Goal: Obtain resource: Obtain resource

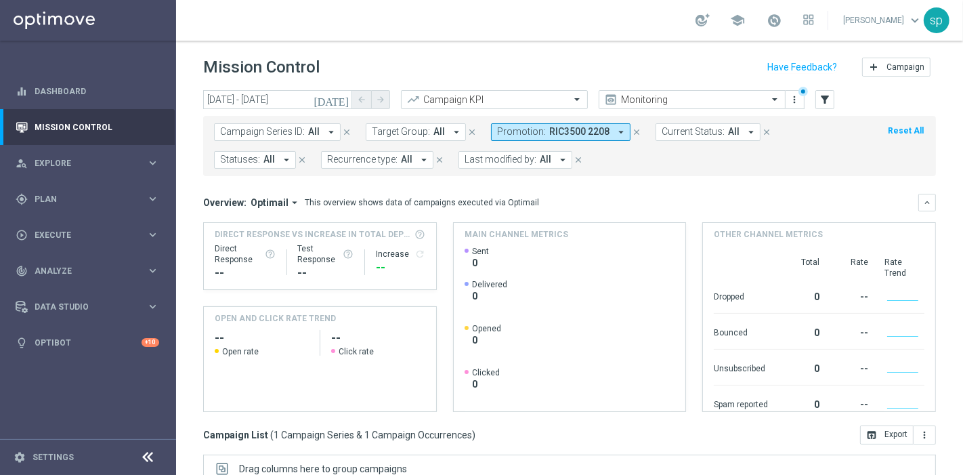
click at [632, 131] on icon "close" at bounding box center [636, 131] width 9 height 9
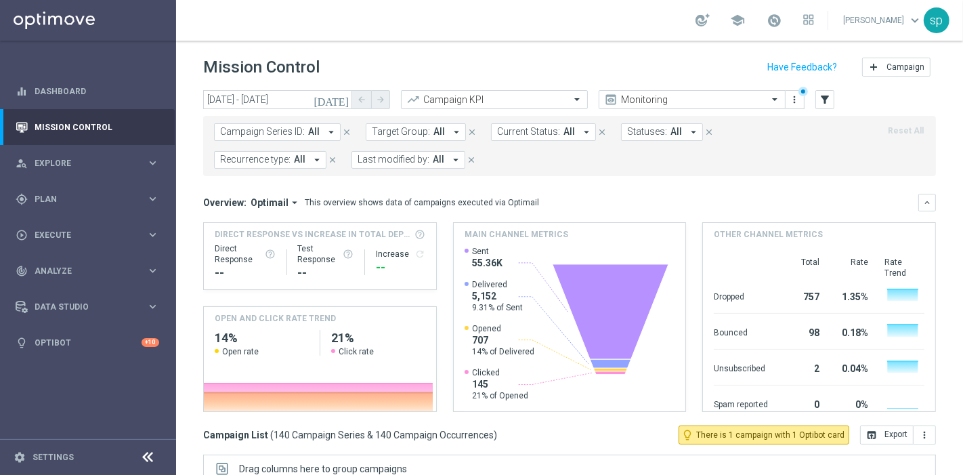
click at [357, 160] on span "Last modified by:" at bounding box center [393, 160] width 72 height 12
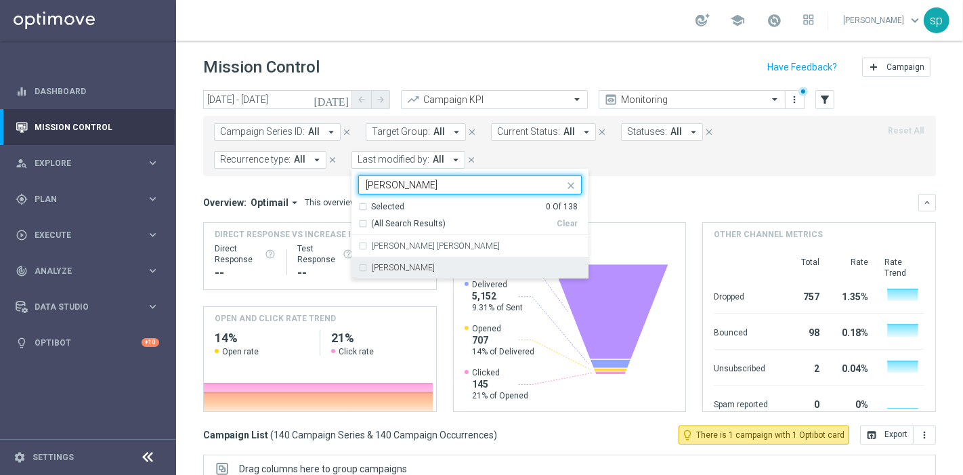
click at [358, 260] on div "[PERSON_NAME]" at bounding box center [469, 268] width 223 height 22
type input "sara"
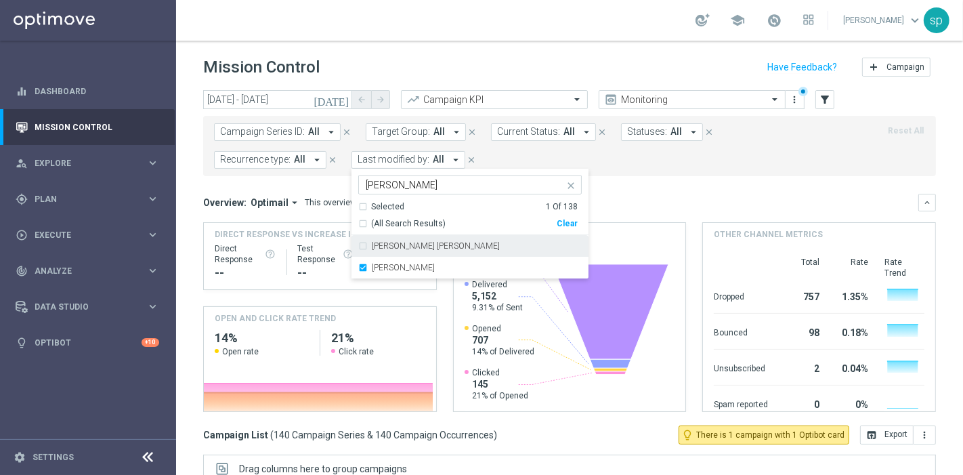
click at [534, 179] on mini-dashboard "Overview: Optimail arrow_drop_down This overview shows data of campaigns execut…" at bounding box center [569, 300] width 732 height 249
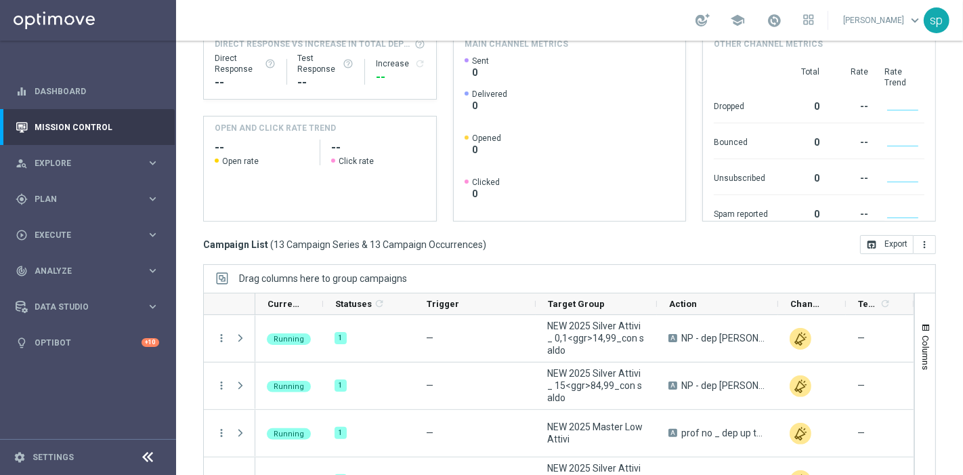
scroll to position [228, 0]
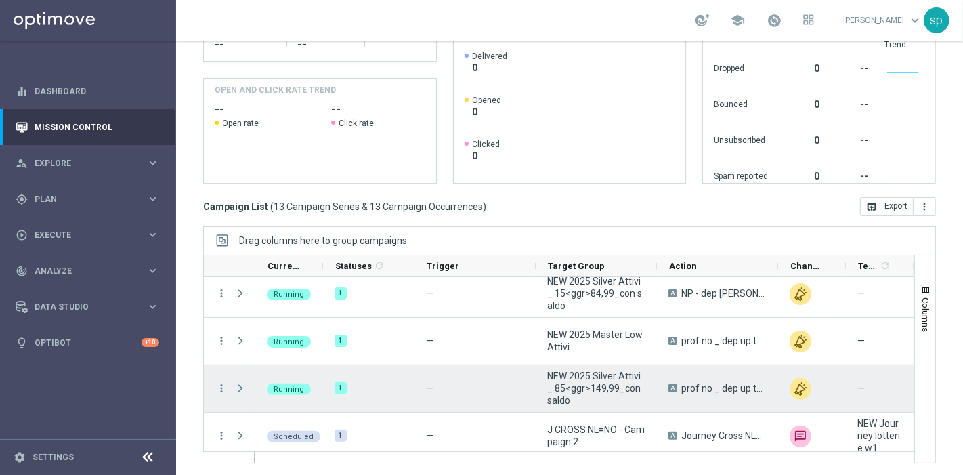
click at [242, 386] on span at bounding box center [240, 387] width 12 height 11
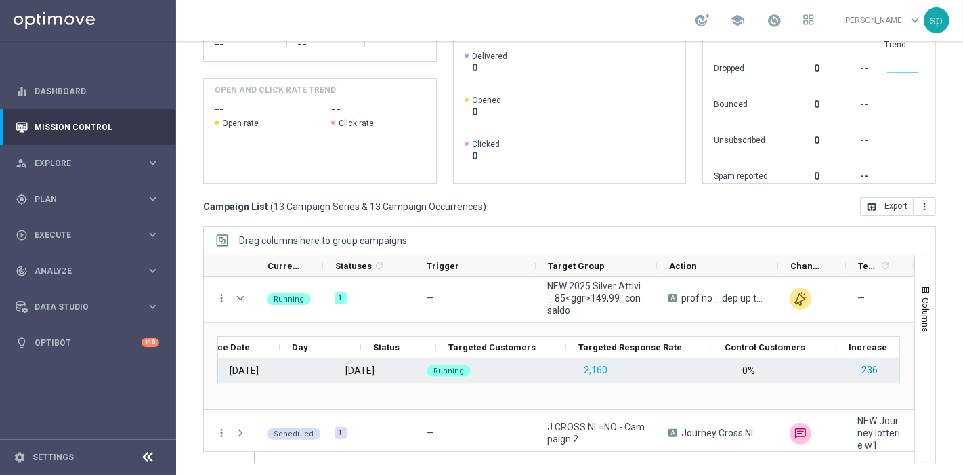
scroll to position [0, 54]
click at [868, 369] on div "22 Aug 2025 Friday Running 2,160 0% 236 — —" at bounding box center [612, 370] width 896 height 24
click at [820, 366] on button "236" at bounding box center [815, 369] width 19 height 17
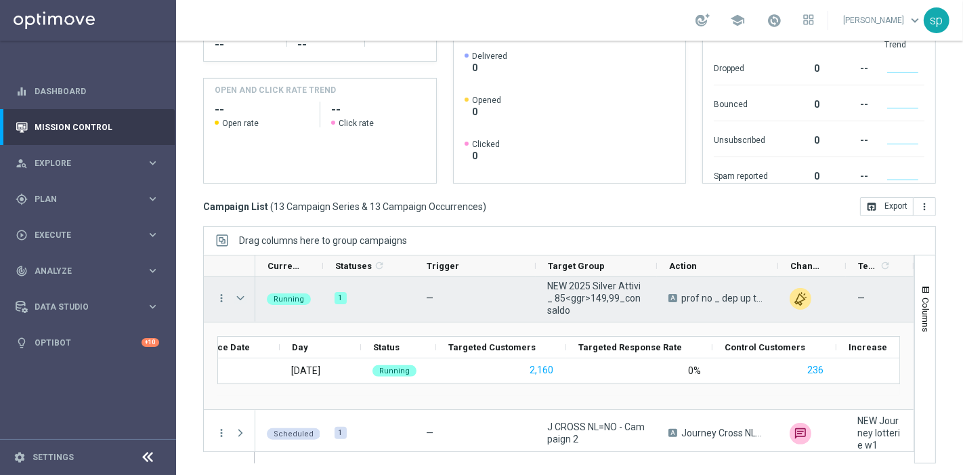
click at [239, 294] on span at bounding box center [240, 297] width 12 height 11
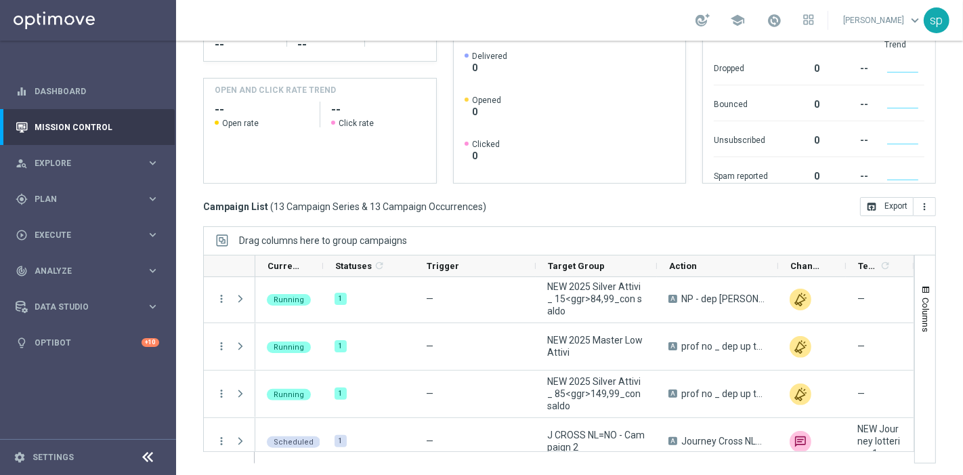
scroll to position [0, 0]
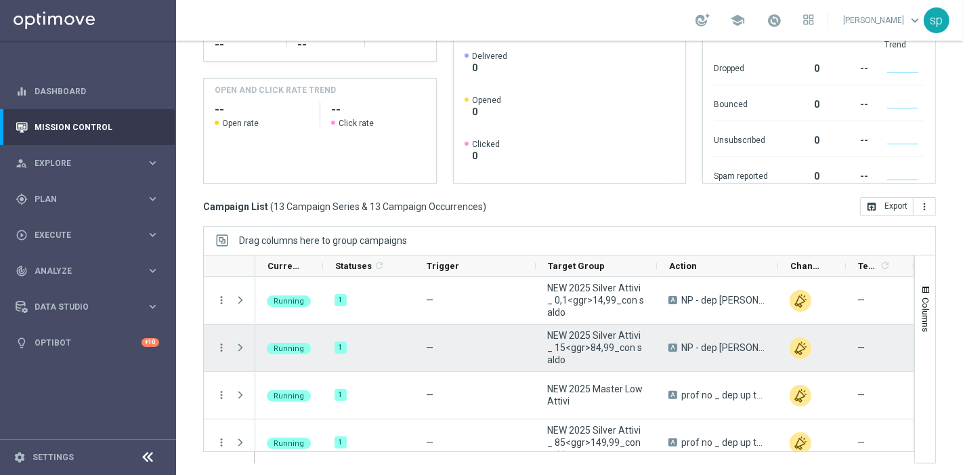
click at [237, 345] on span "Press SPACE to select this row." at bounding box center [240, 347] width 12 height 11
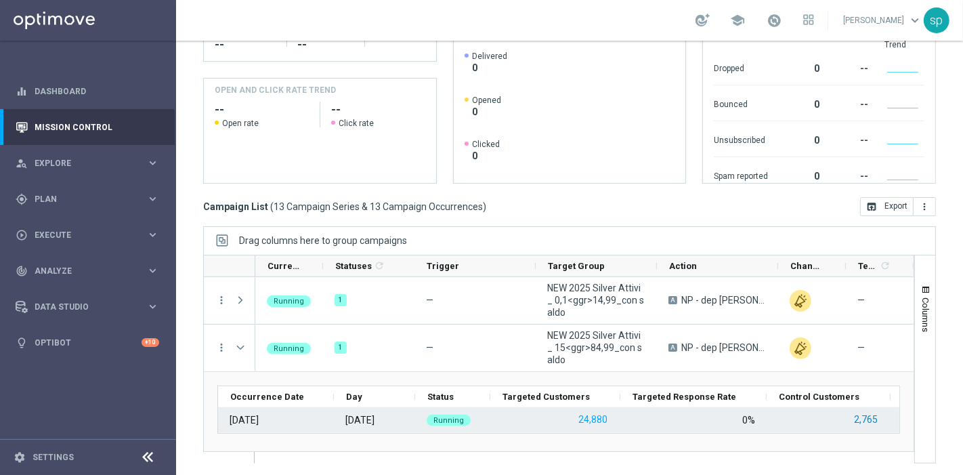
scroll to position [0, 27]
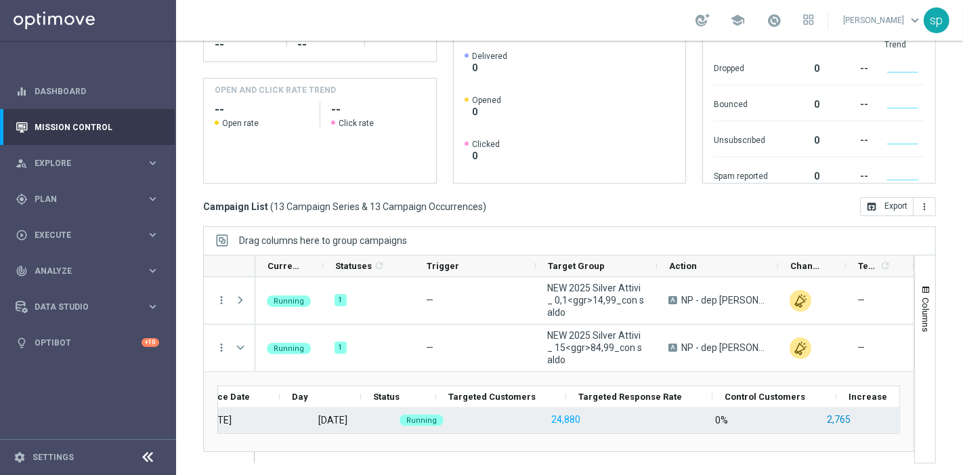
click at [864, 418] on div "22 Aug 2025 Friday Running 24,880 0% 2,765 — —" at bounding box center [639, 419] width 896 height 24
click at [812, 414] on button "2,765" at bounding box center [811, 419] width 26 height 17
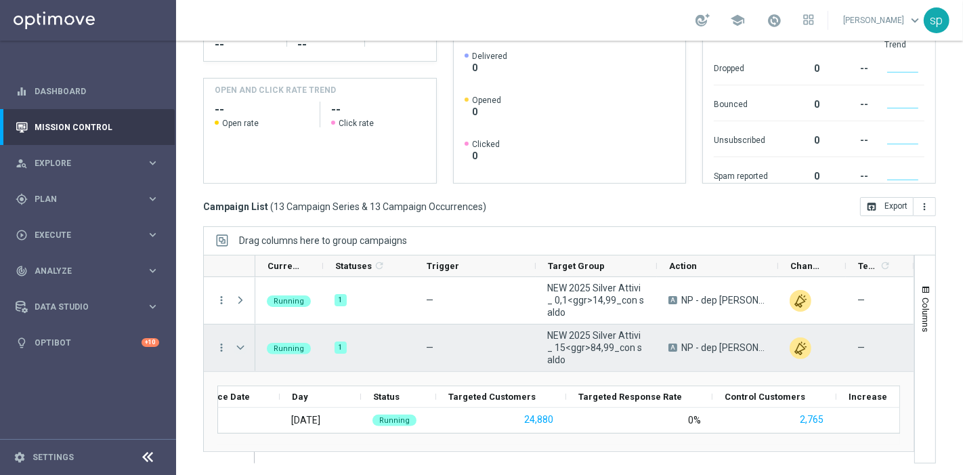
click at [241, 345] on span "Press SPACE to select this row." at bounding box center [240, 347] width 12 height 11
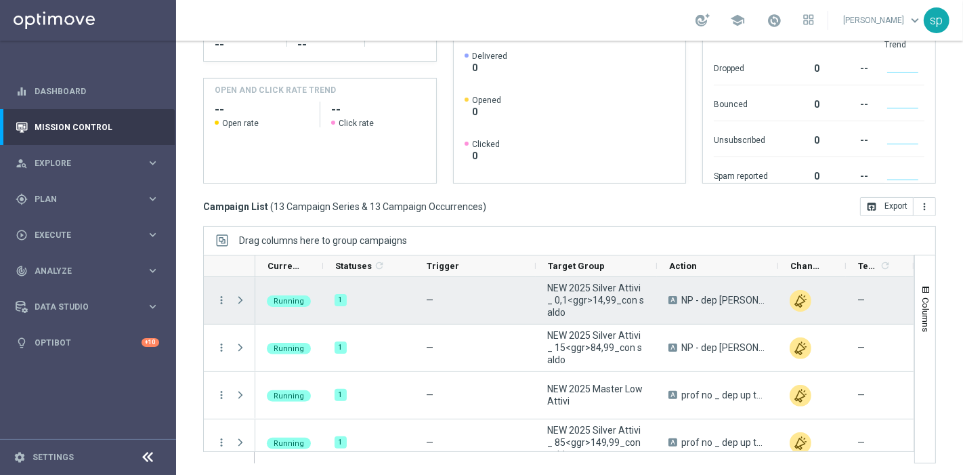
click at [236, 294] on span at bounding box center [240, 299] width 12 height 11
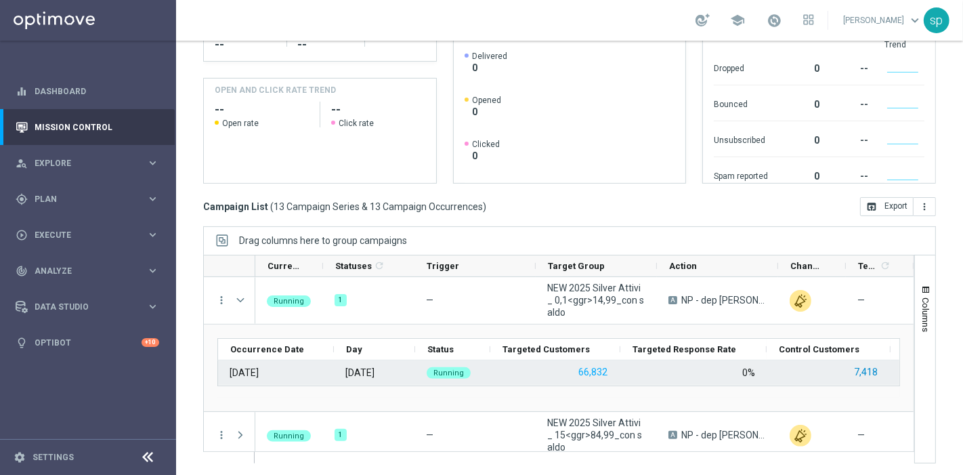
click at [861, 368] on button "7,418" at bounding box center [865, 372] width 26 height 17
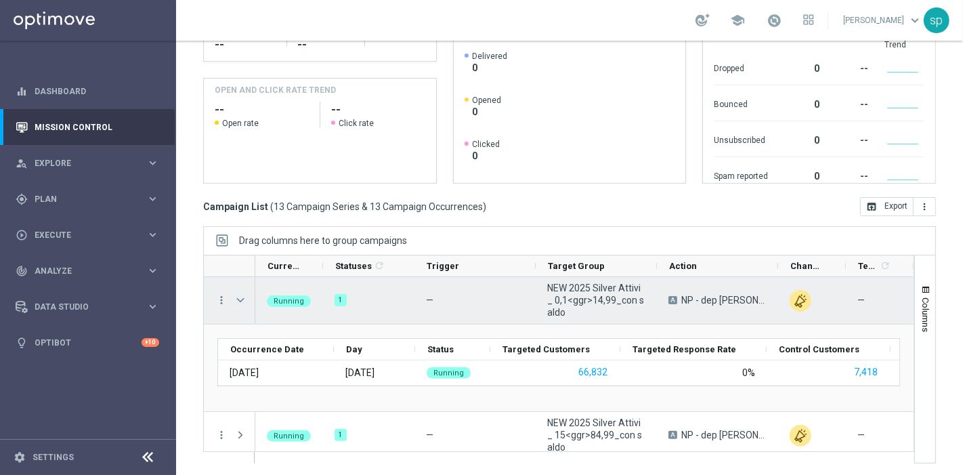
click at [240, 302] on span at bounding box center [240, 299] width 12 height 11
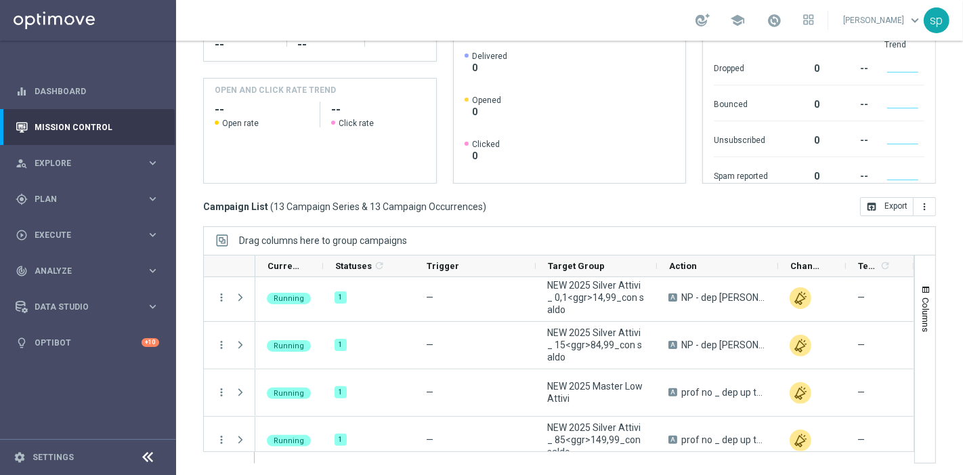
scroll to position [12, 0]
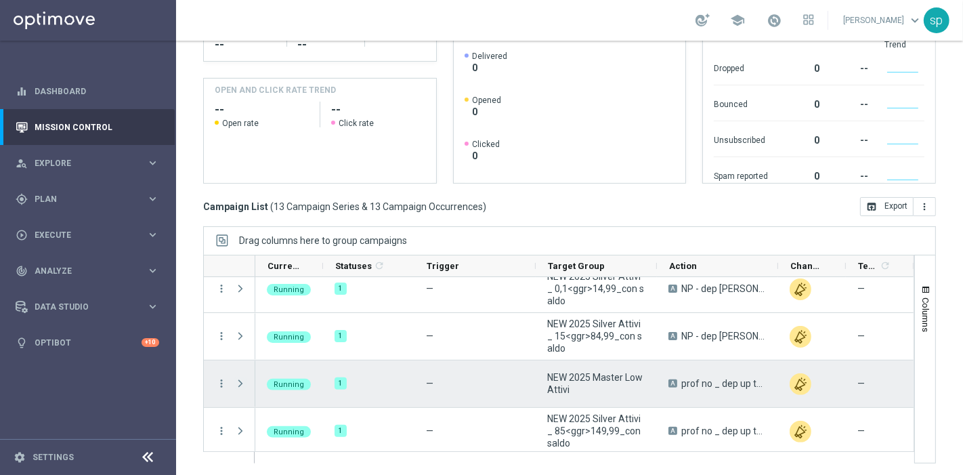
click at [242, 380] on span at bounding box center [240, 383] width 12 height 11
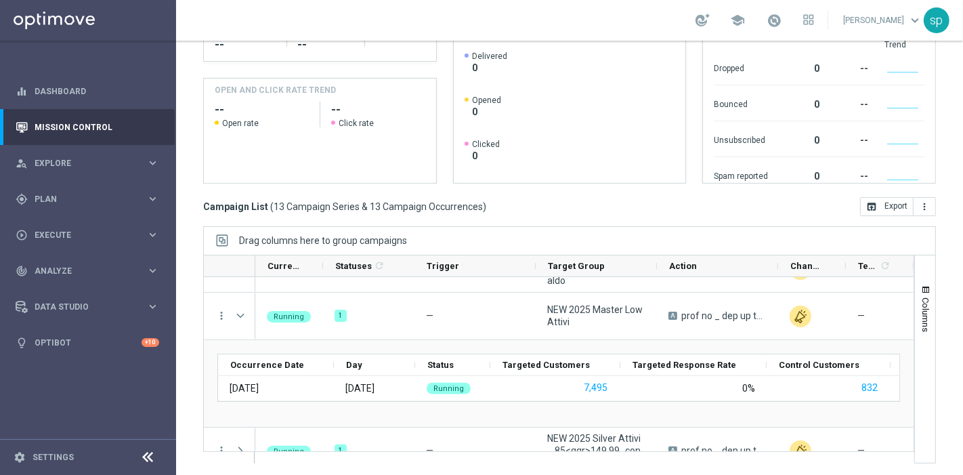
scroll to position [102, 0]
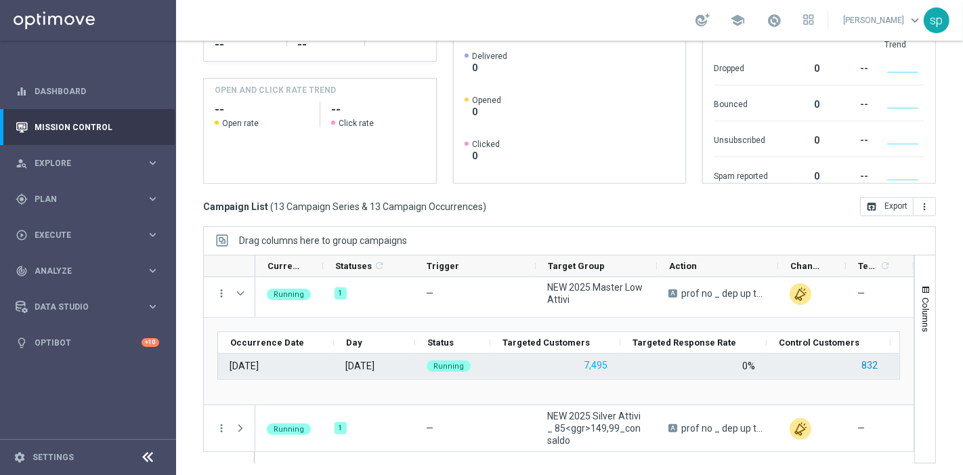
click at [867, 364] on div "22 Aug 2025 Friday Running 7,495 0% 832 — —" at bounding box center [666, 365] width 896 height 24
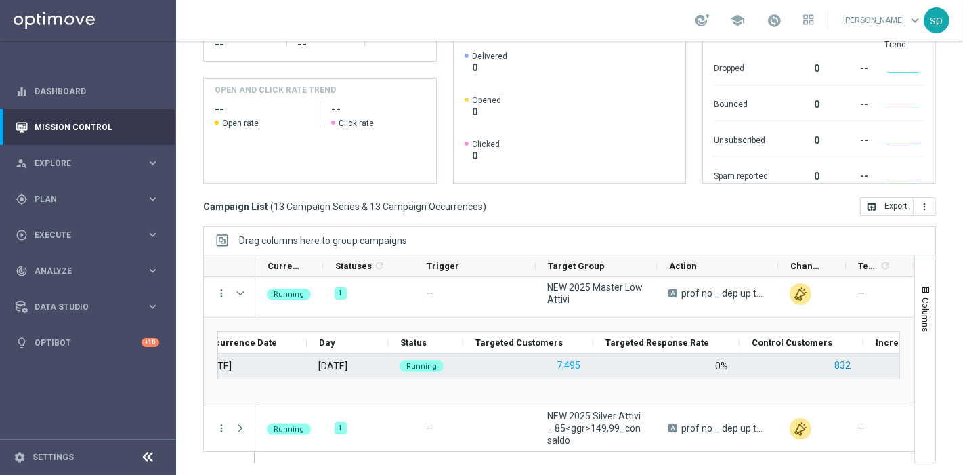
click at [841, 361] on button "832" at bounding box center [842, 365] width 19 height 17
click at [843, 362] on button "832" at bounding box center [842, 365] width 19 height 17
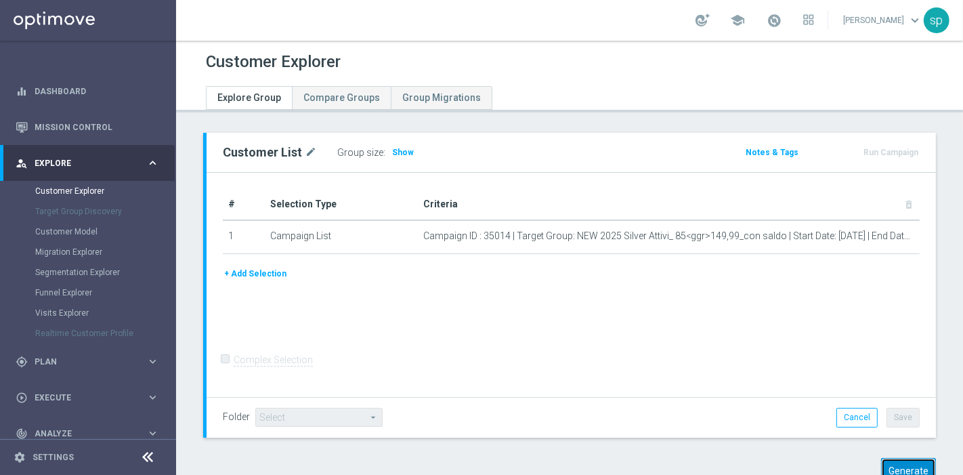
click at [912, 464] on button "Generate" at bounding box center [908, 471] width 55 height 26
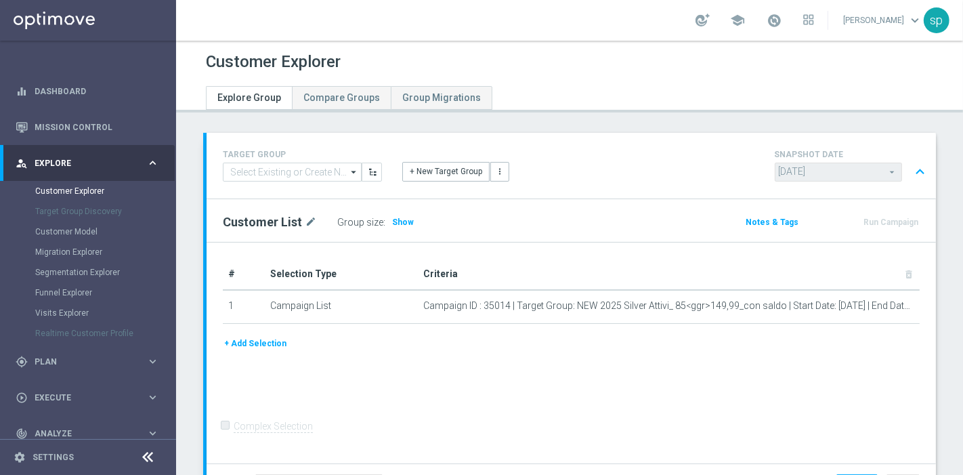
scroll to position [113, 0]
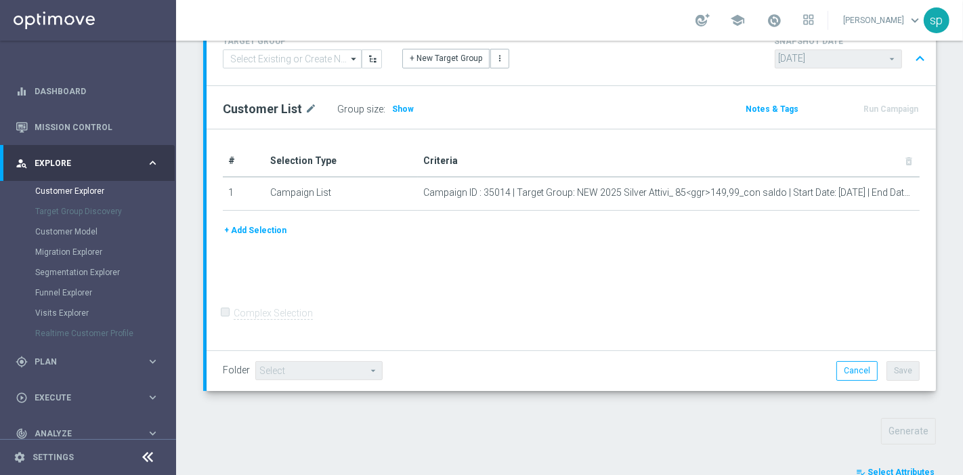
click at [905, 467] on span "Select Attributes" at bounding box center [900, 471] width 67 height 9
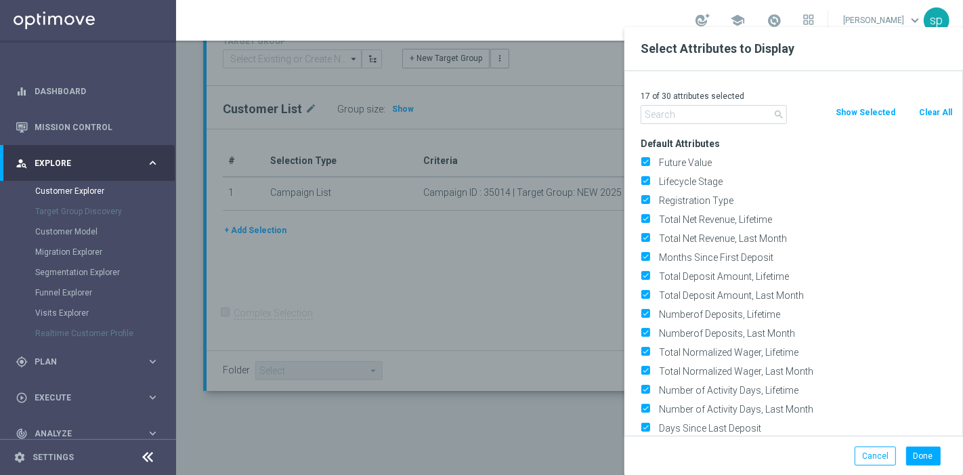
click at [946, 104] on div "17 of 30 attributes selected" at bounding box center [796, 96] width 332 height 18
click at [935, 108] on button "Clear All" at bounding box center [935, 112] width 36 height 15
checkbox input "false"
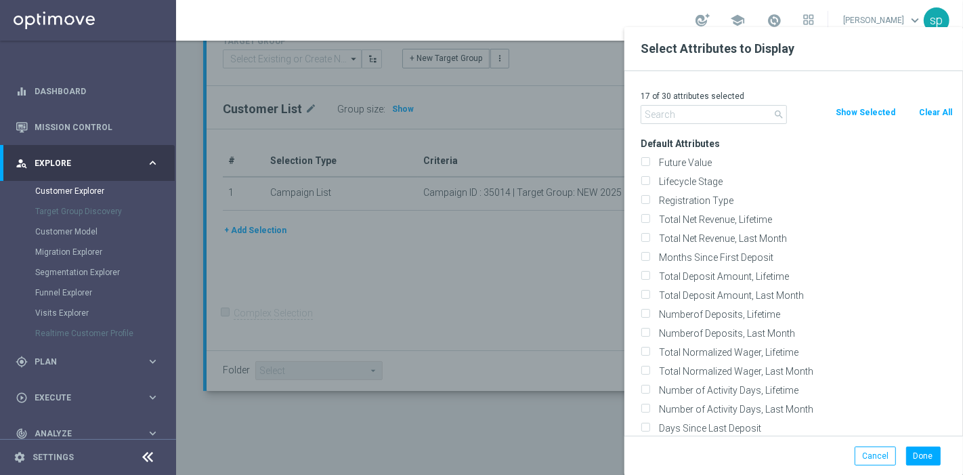
checkbox input "false"
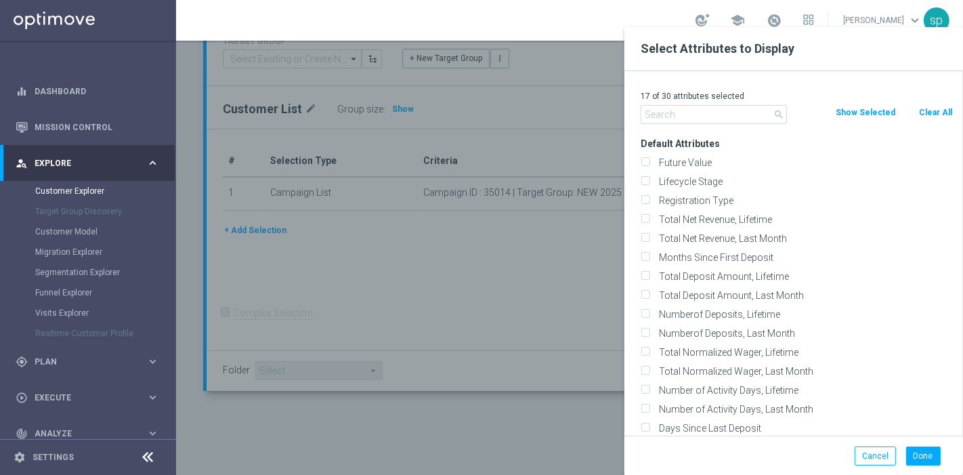
checkbox input "false"
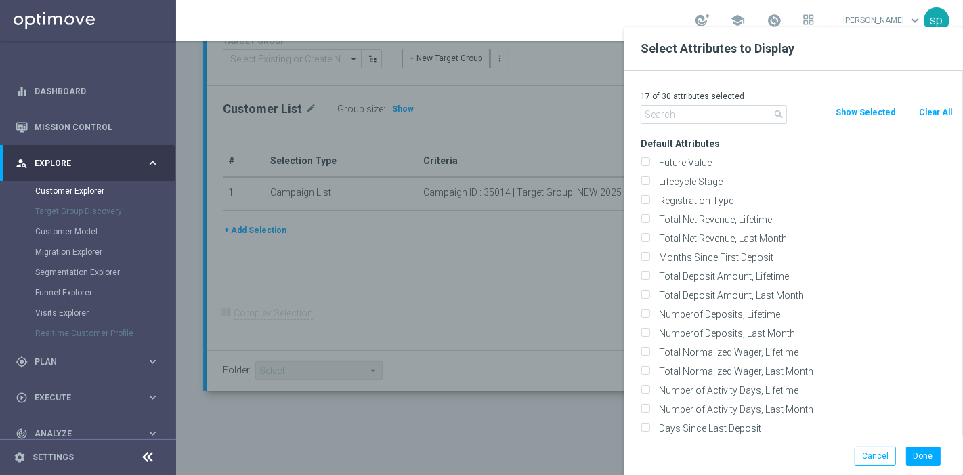
checkbox input "false"
click at [729, 107] on input "text" at bounding box center [713, 114] width 146 height 19
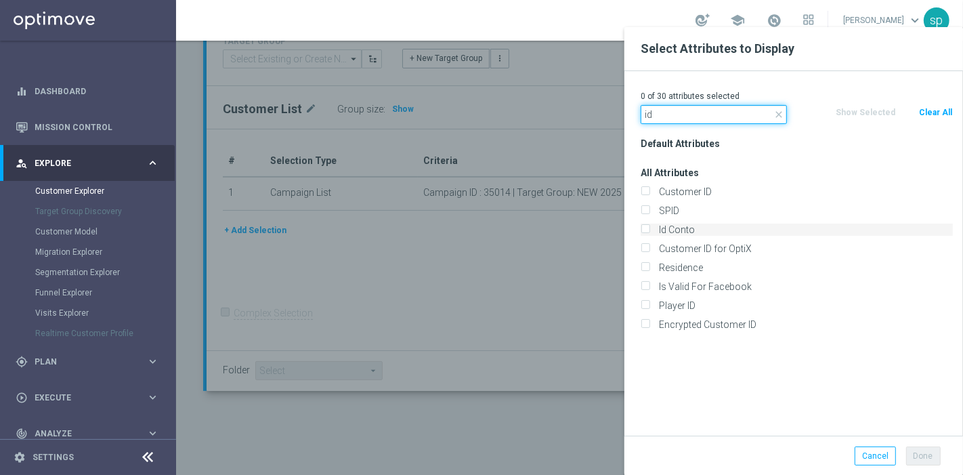
type input "id"
click at [745, 226] on label "Id Conto" at bounding box center [803, 229] width 299 height 12
click at [649, 227] on input "Id Conto" at bounding box center [644, 231] width 9 height 9
checkbox input "true"
click at [938, 455] on button "Done" at bounding box center [923, 455] width 35 height 19
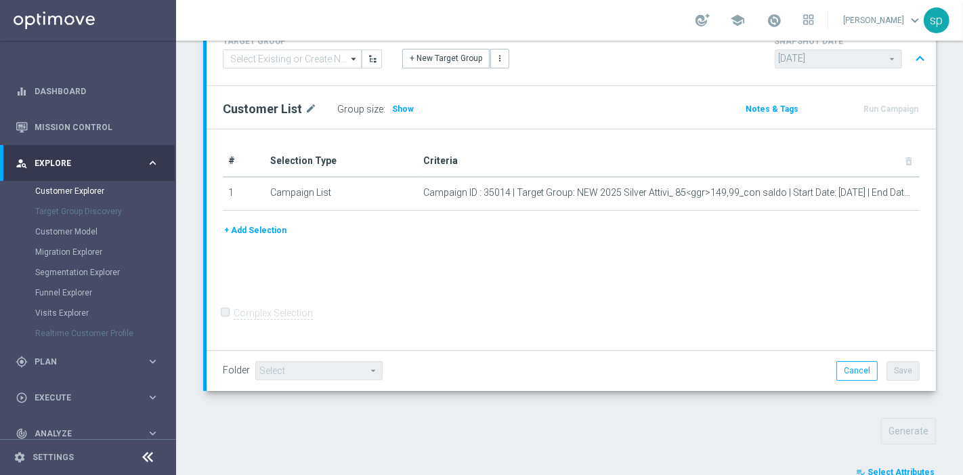
type input "Search"
click at [962, 435] on div "Customer Explorer Explore Group Compare Groups Group Migrations TARGET GROUP ar…" at bounding box center [569, 258] width 787 height 434
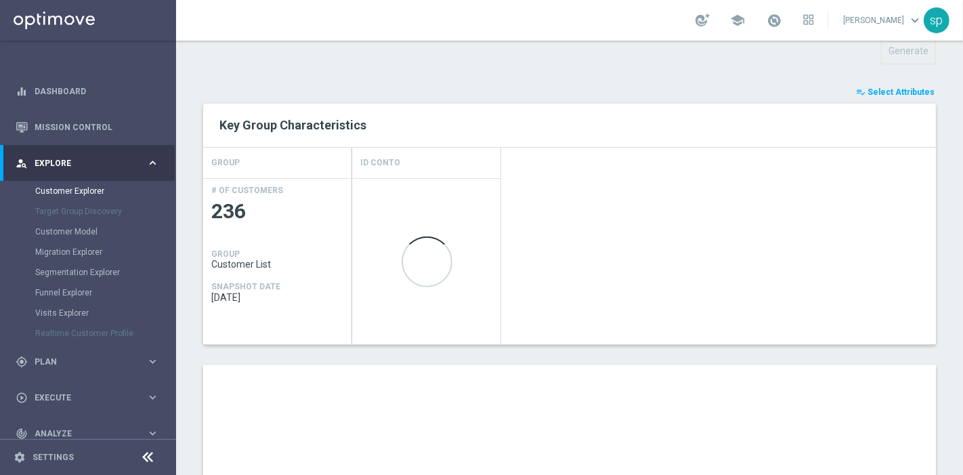
scroll to position [789, 0]
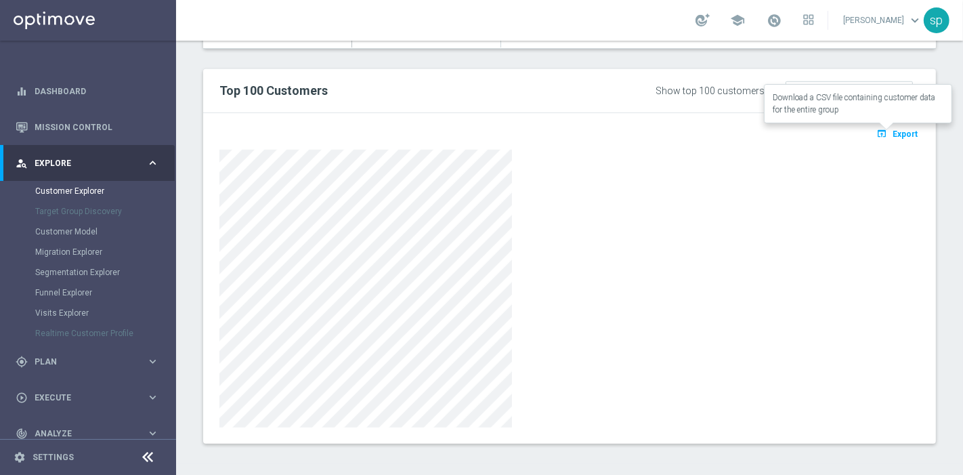
click at [892, 129] on span "Export" at bounding box center [904, 133] width 25 height 9
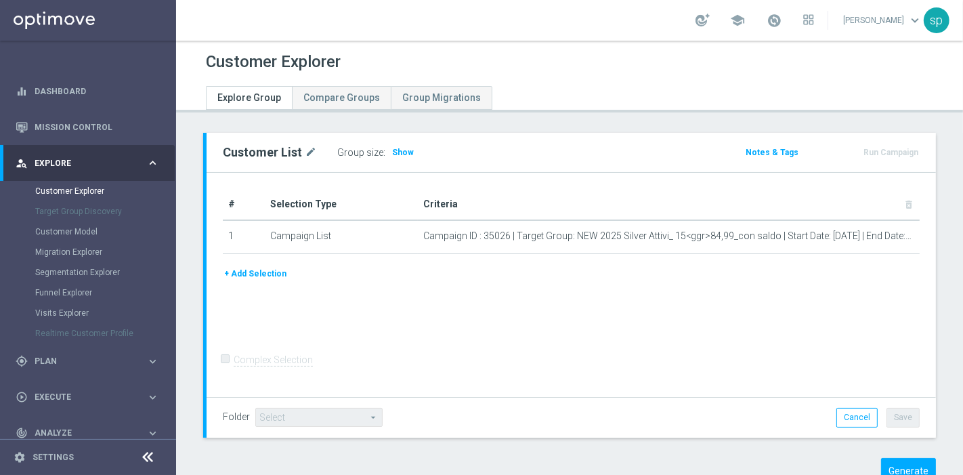
scroll to position [42, 0]
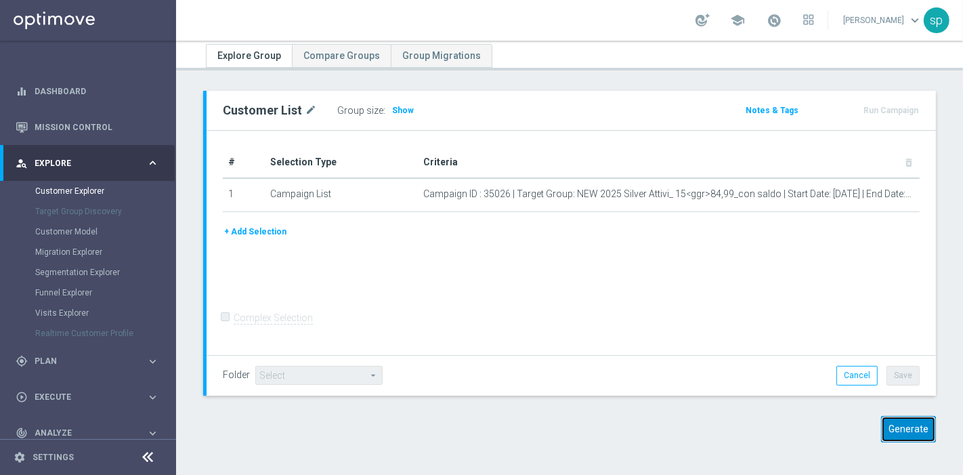
click at [901, 420] on button "Generate" at bounding box center [908, 429] width 55 height 26
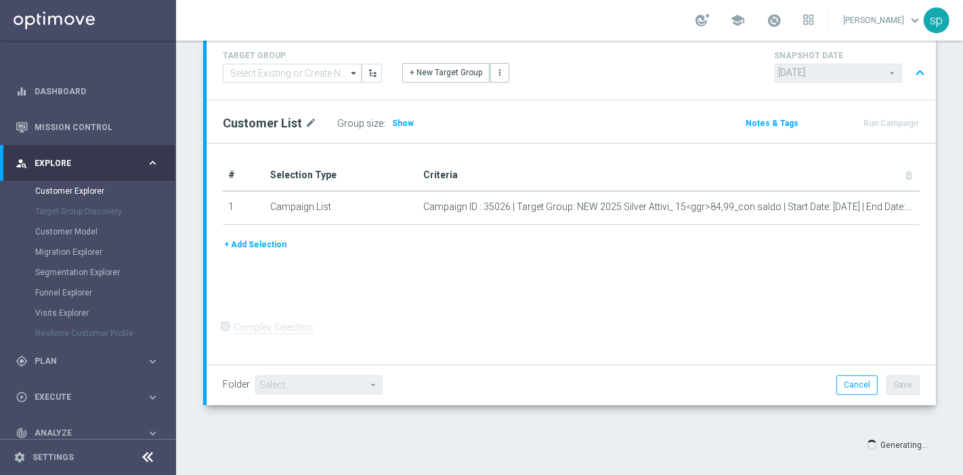
scroll to position [113, 0]
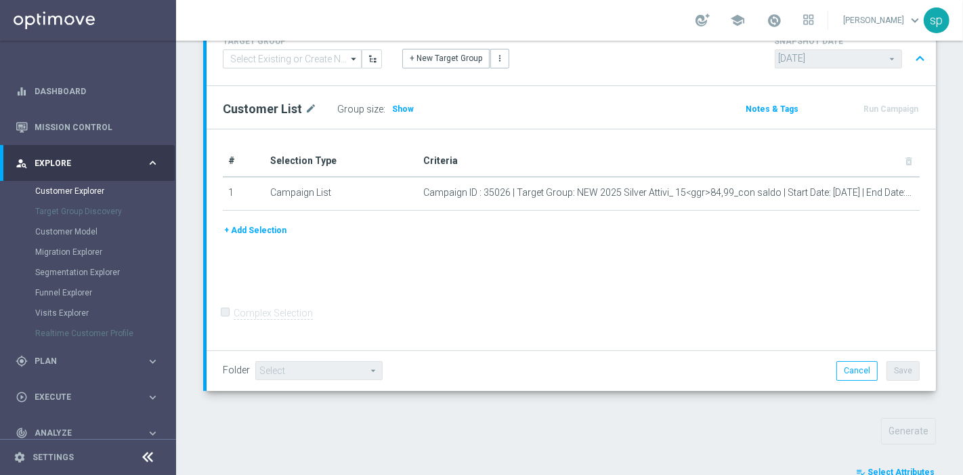
click at [914, 467] on span "Select Attributes" at bounding box center [900, 471] width 67 height 9
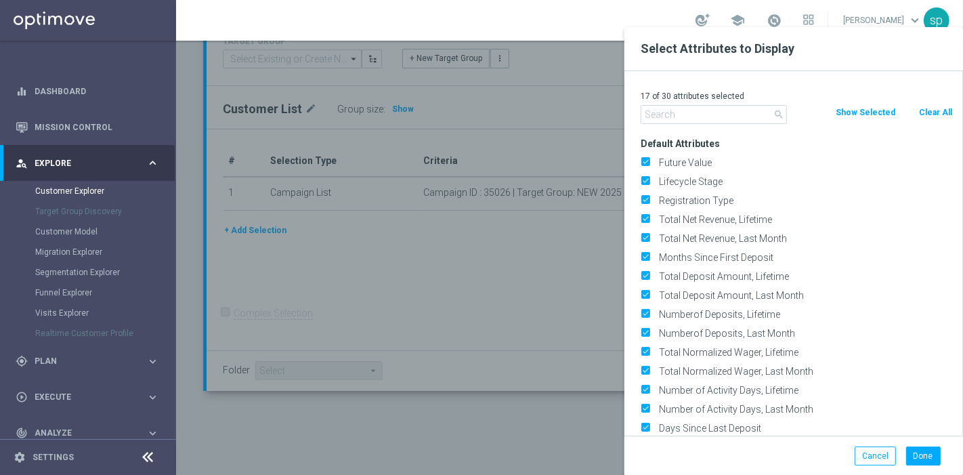
click at [931, 114] on button "Clear All" at bounding box center [935, 112] width 36 height 15
checkbox input "false"
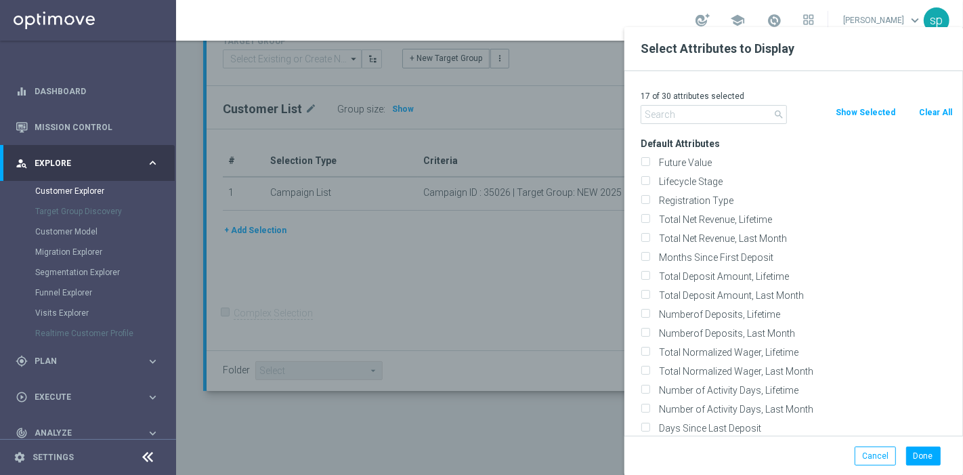
checkbox input "false"
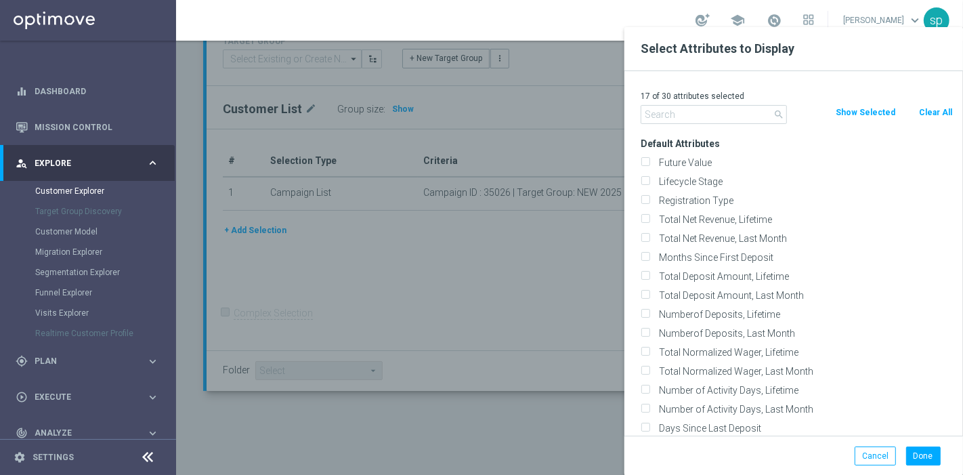
checkbox input "false"
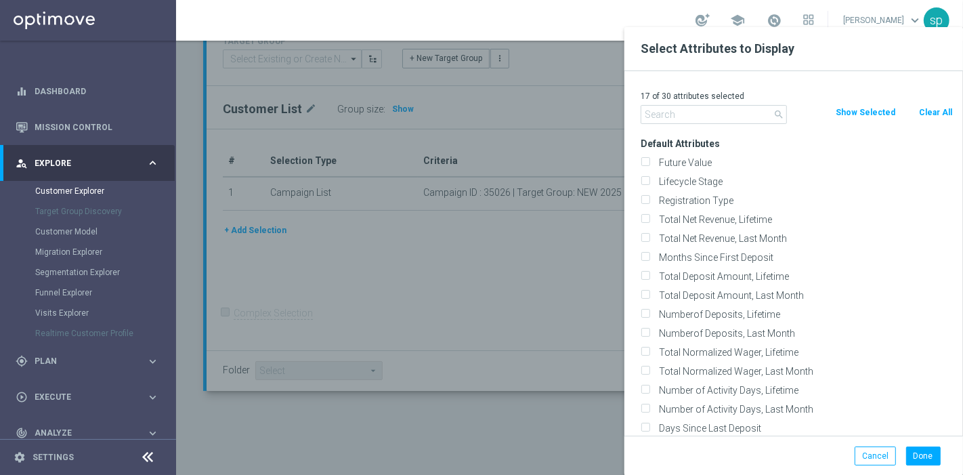
checkbox input "false"
click at [735, 120] on input "text" at bounding box center [713, 114] width 146 height 19
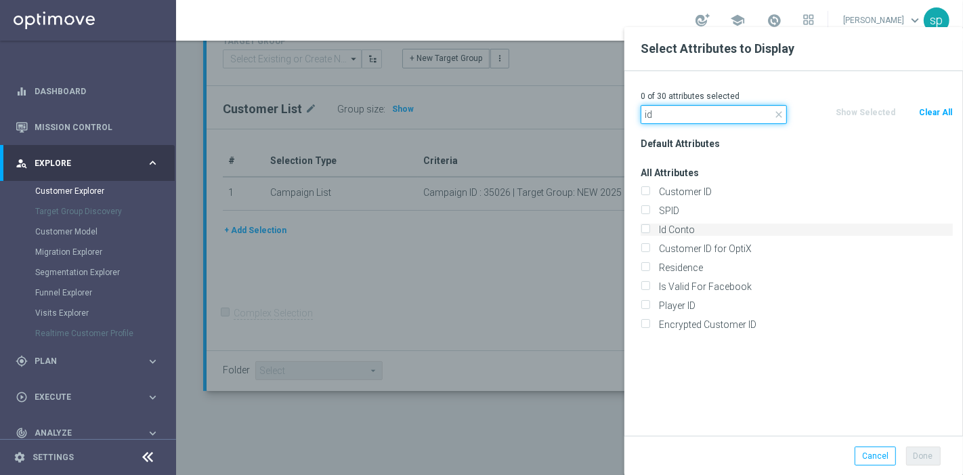
type input "id"
click at [745, 231] on label "Id Conto" at bounding box center [803, 229] width 299 height 12
click at [649, 231] on input "Id Conto" at bounding box center [644, 231] width 9 height 9
checkbox input "true"
click at [932, 459] on button "Done" at bounding box center [923, 455] width 35 height 19
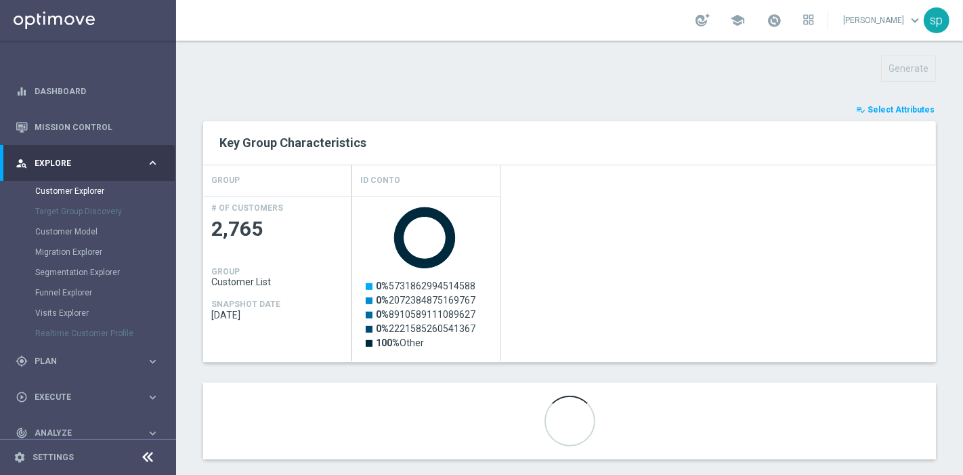
scroll to position [491, 0]
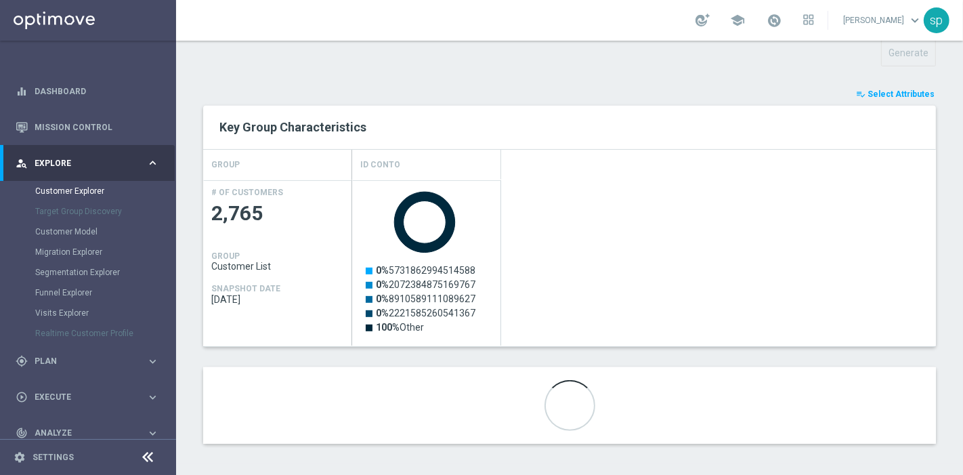
click at [491, 50] on div "Generate" at bounding box center [569, 53] width 753 height 26
click at [804, 276] on div "Created with Highcharts 9.3.3 0% 5731862994514588 0% 2072384875169767 0% 891058…" at bounding box center [643, 263] width 583 height 166
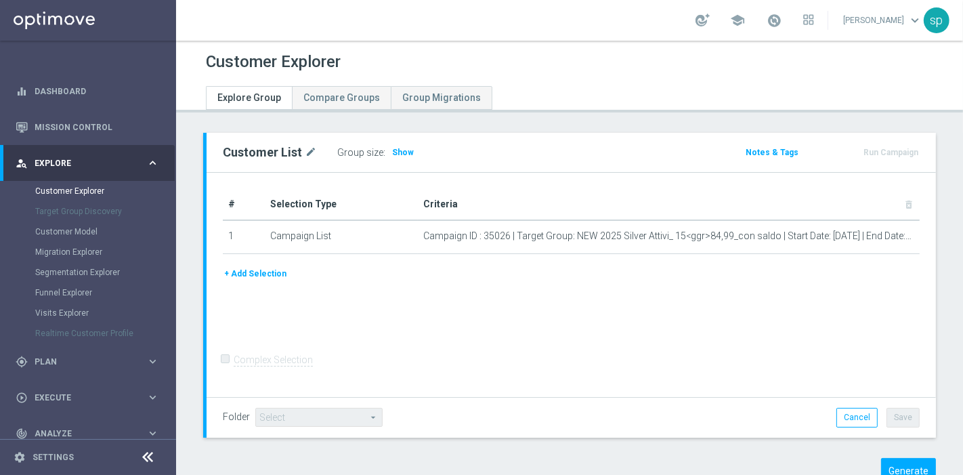
scroll to position [42, 0]
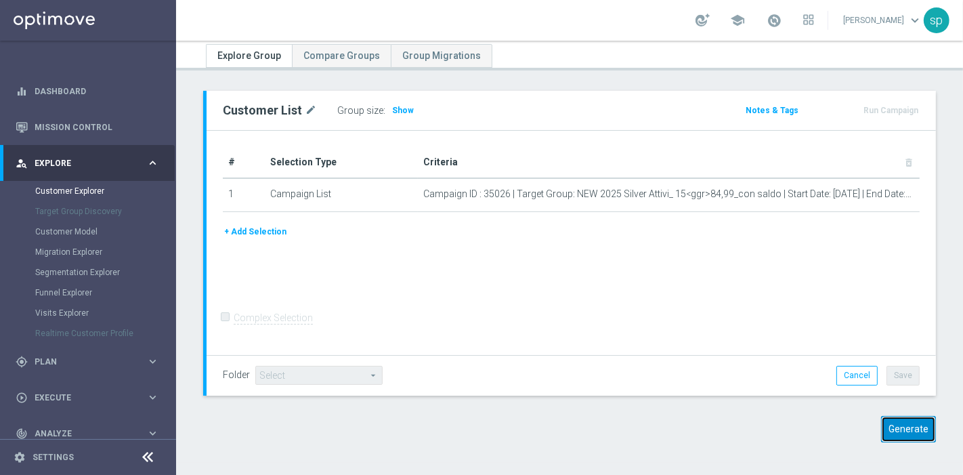
click at [887, 416] on button "Generate" at bounding box center [908, 429] width 55 height 26
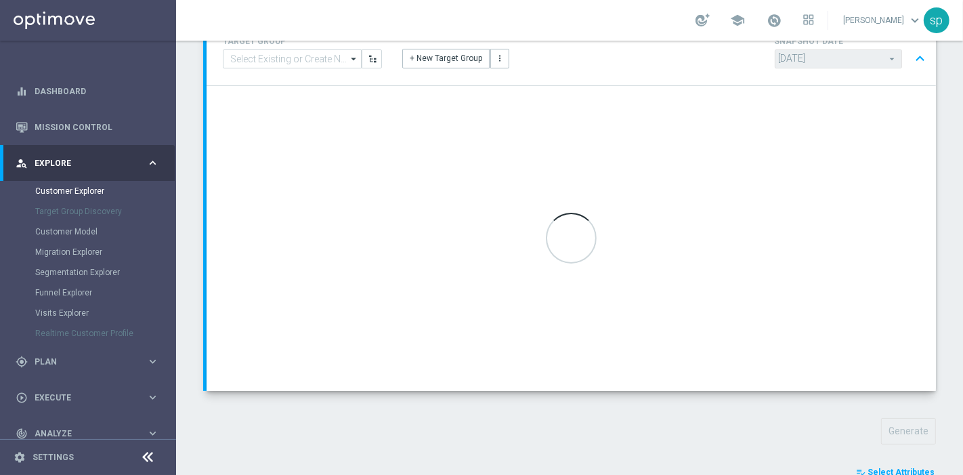
scroll to position [493, 0]
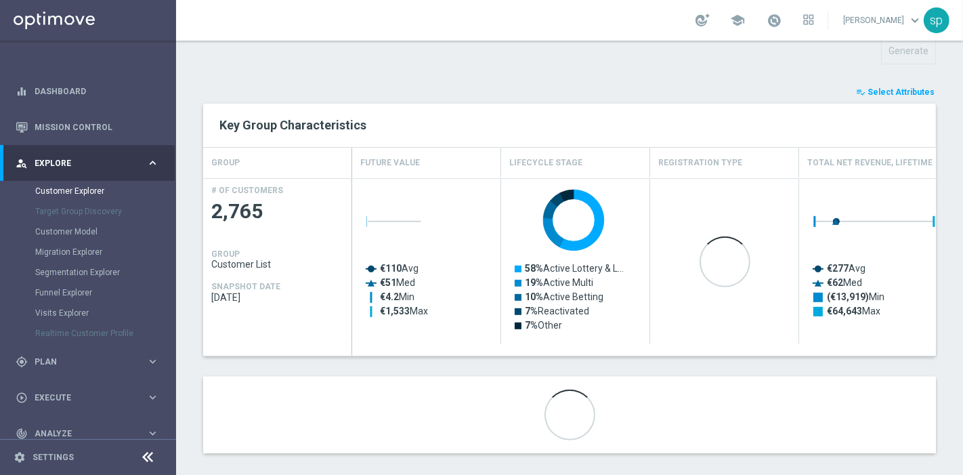
click at [911, 91] on span "Select Attributes" at bounding box center [900, 91] width 67 height 9
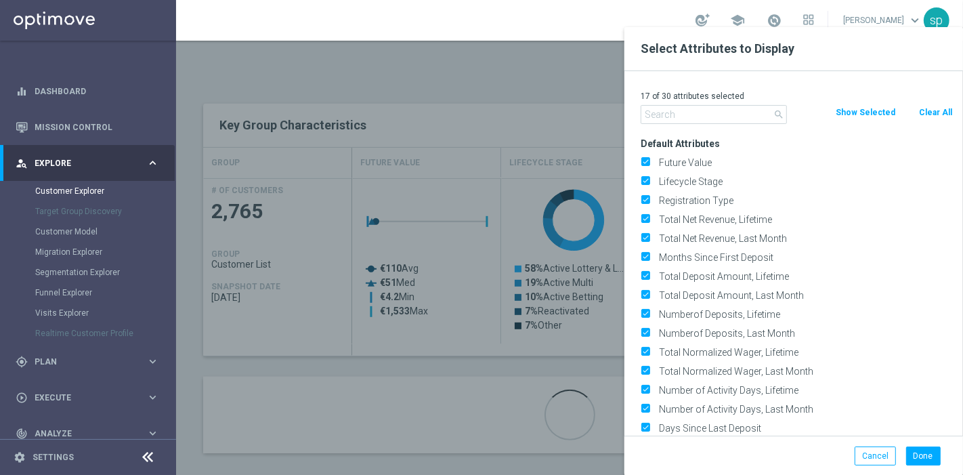
click at [934, 111] on button "Clear All" at bounding box center [935, 112] width 36 height 15
checkbox input "false"
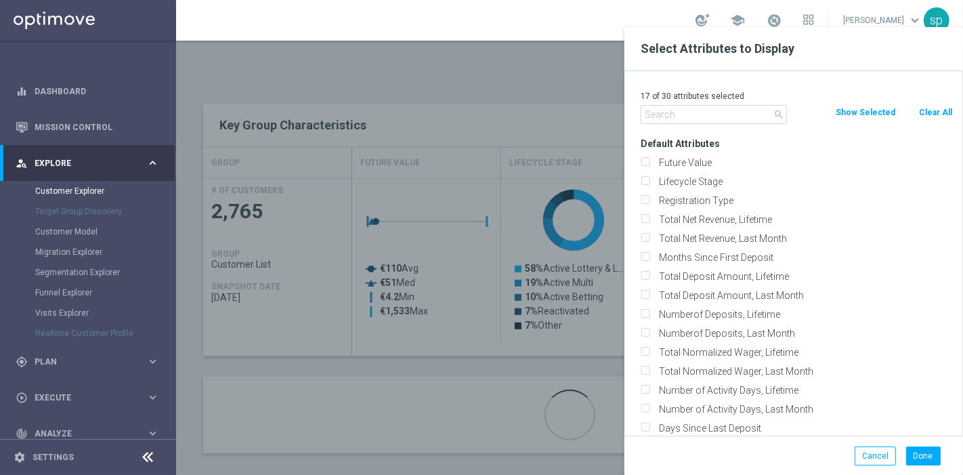
checkbox input "false"
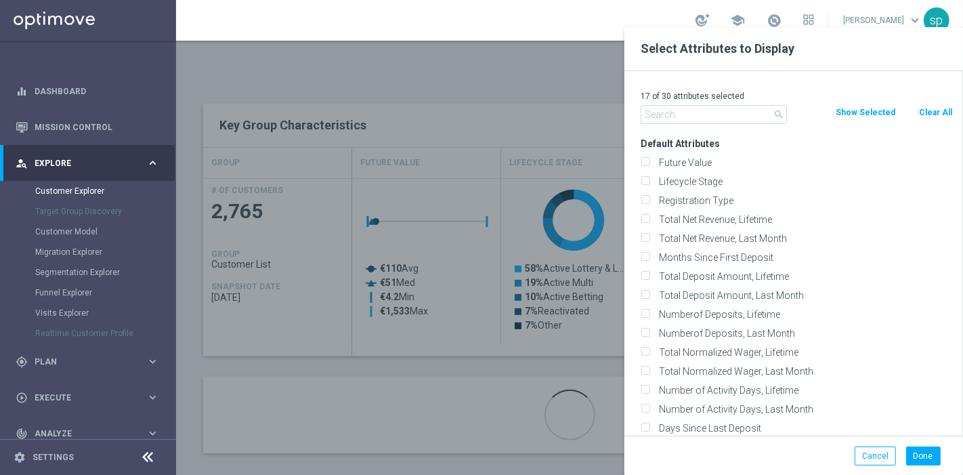
checkbox input "false"
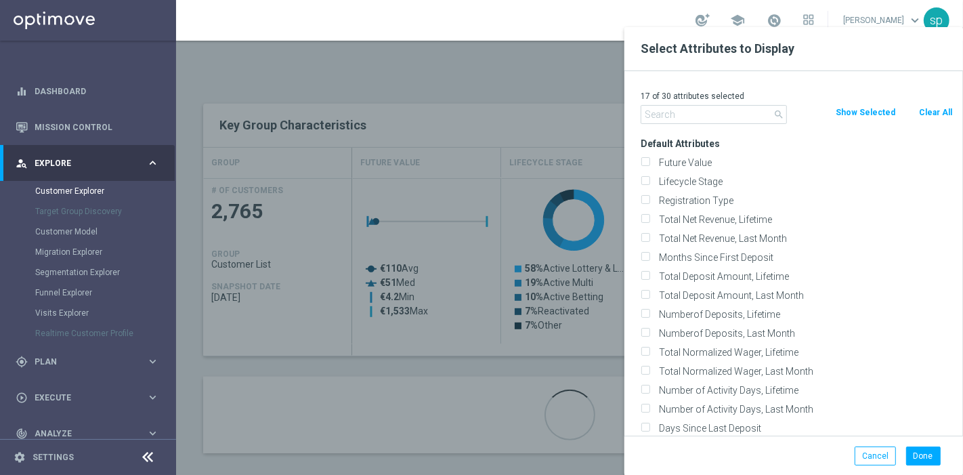
checkbox input "false"
click at [747, 114] on input "text" at bounding box center [713, 114] width 146 height 19
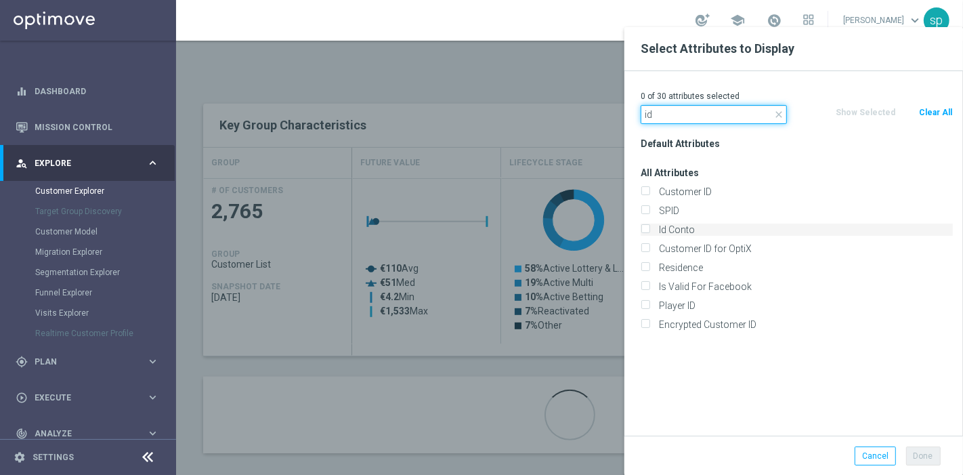
type input "id"
click at [713, 225] on label "Id Conto" at bounding box center [803, 229] width 299 height 12
click at [649, 227] on input "Id Conto" at bounding box center [644, 231] width 9 height 9
checkbox input "true"
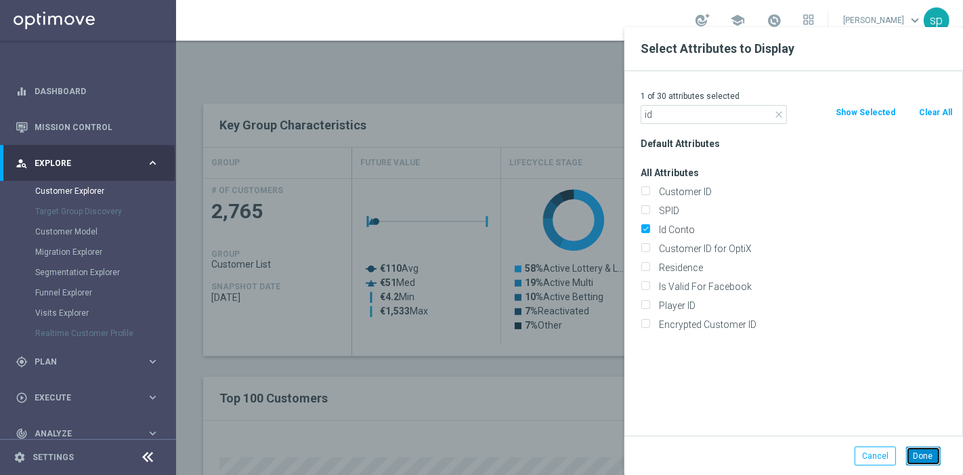
click at [933, 446] on button "Done" at bounding box center [923, 455] width 35 height 19
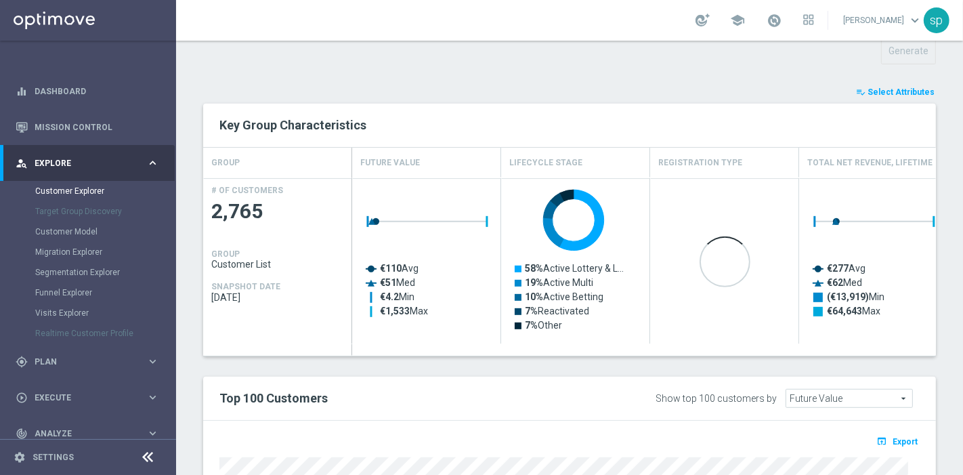
type input "Search"
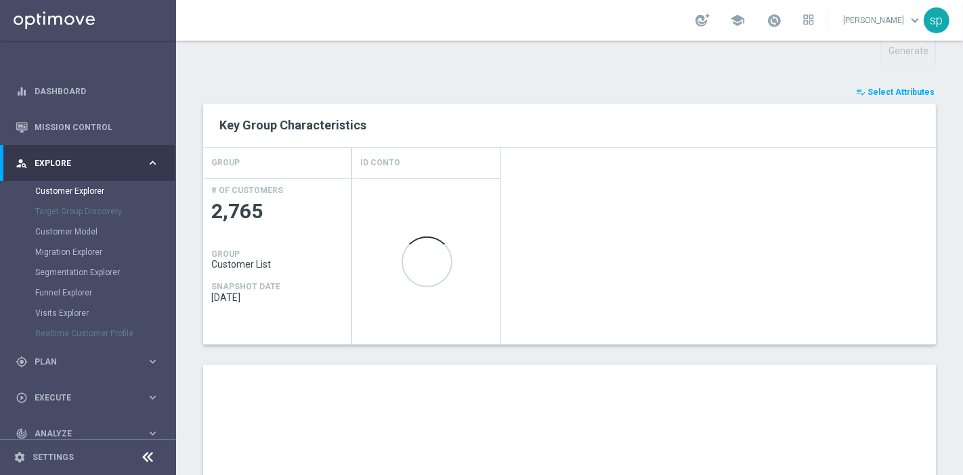
scroll to position [789, 0]
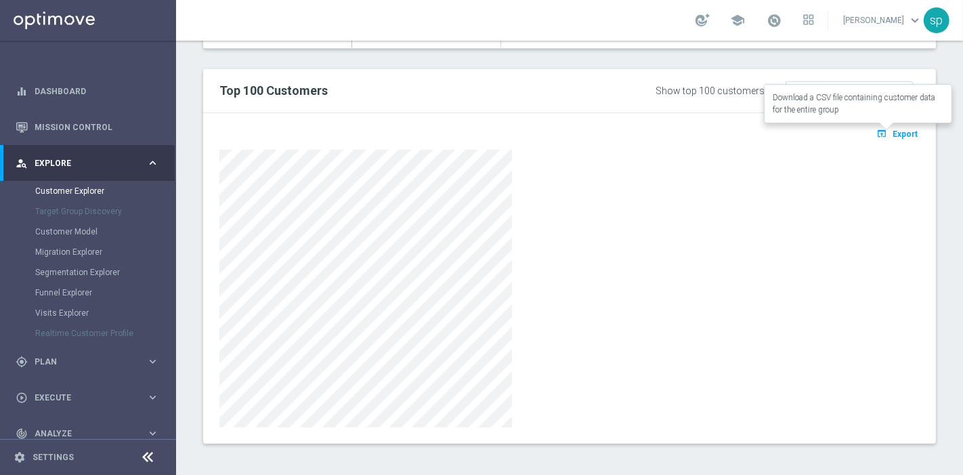
click at [895, 130] on span "Export" at bounding box center [904, 133] width 25 height 9
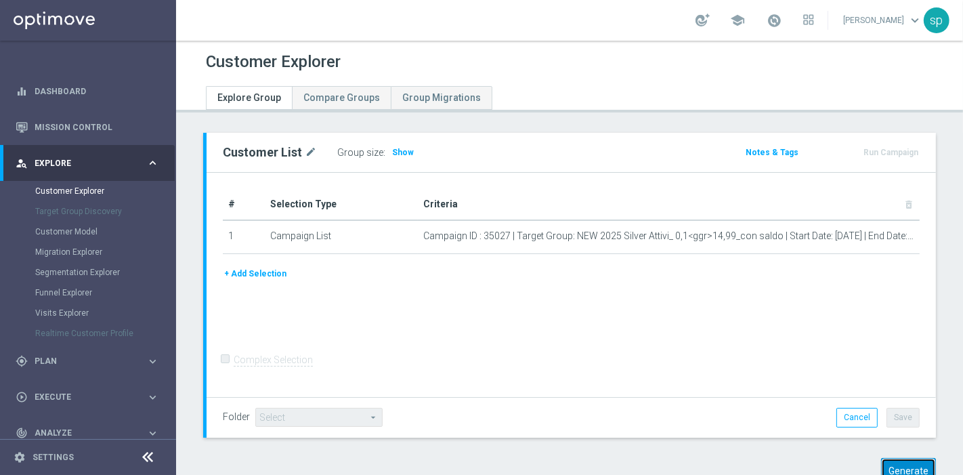
click at [910, 465] on button "Generate" at bounding box center [908, 471] width 55 height 26
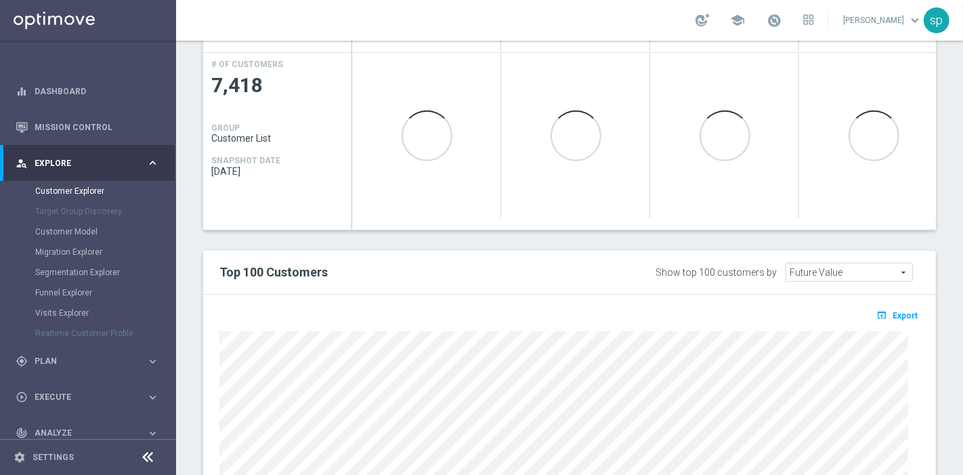
scroll to position [240, 0]
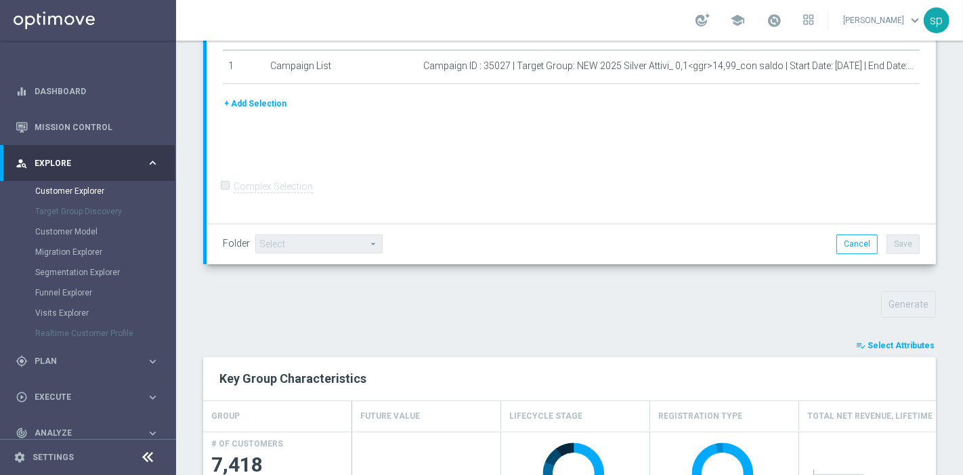
click at [905, 343] on span "Select Attributes" at bounding box center [900, 344] width 67 height 9
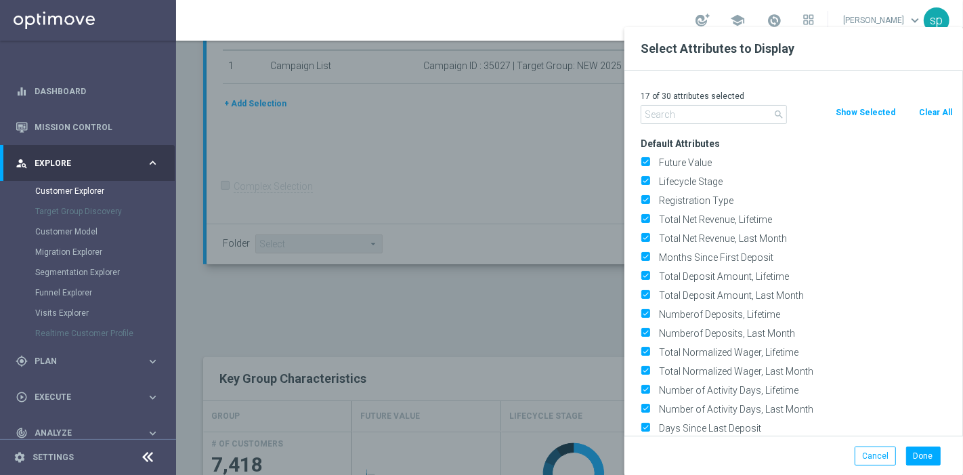
click at [923, 116] on button "Clear All" at bounding box center [935, 112] width 36 height 15
checkbox input "false"
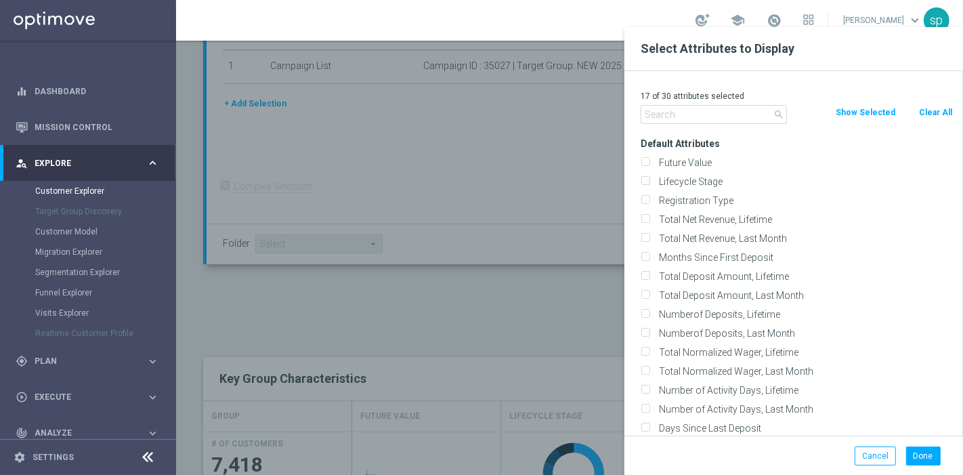
checkbox input "false"
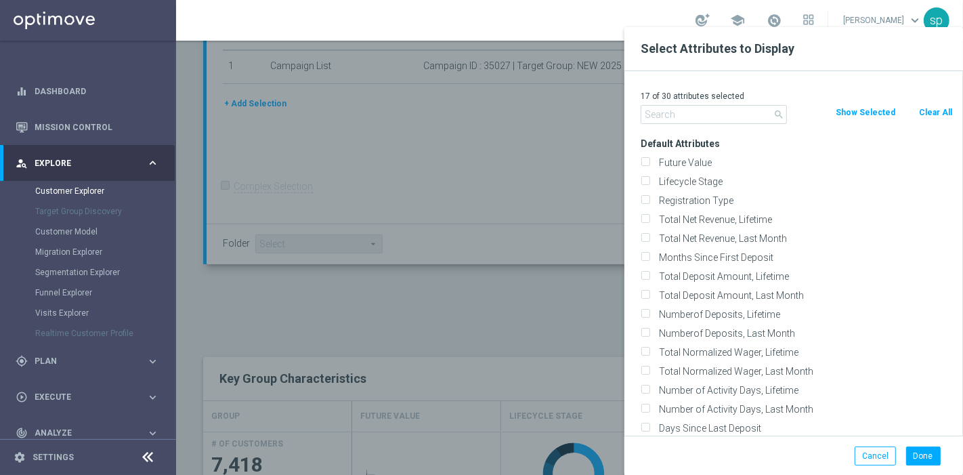
checkbox input "false"
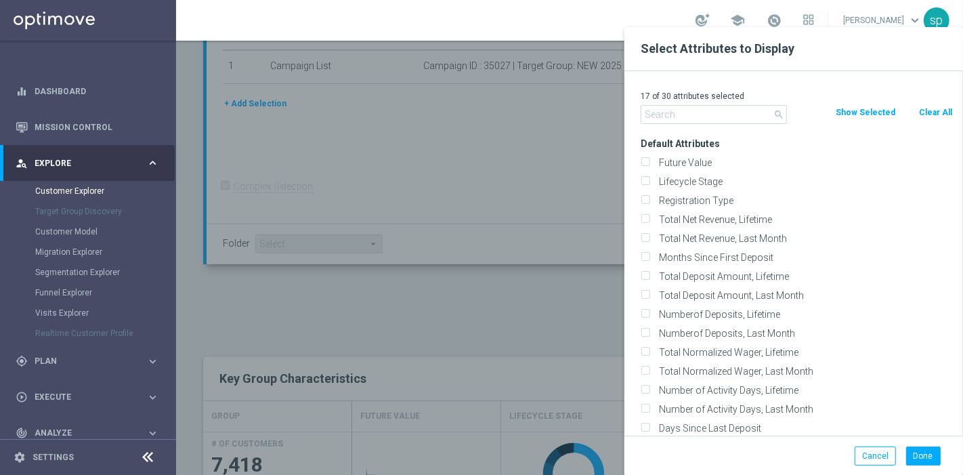
checkbox input "false"
click at [737, 109] on input "text" at bounding box center [713, 114] width 146 height 19
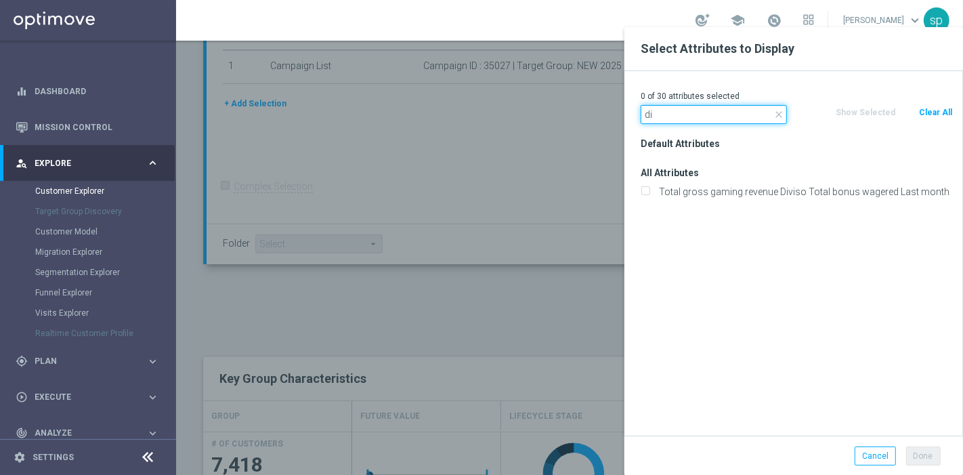
type input "d"
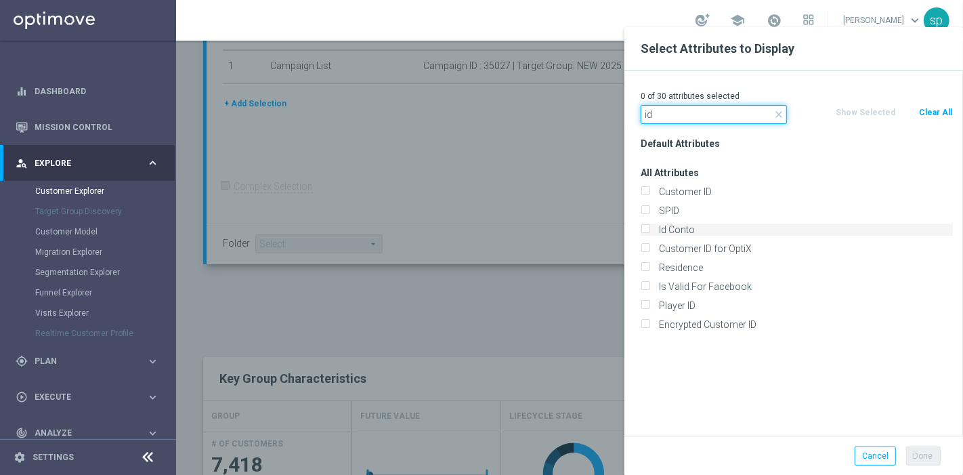
type input "id"
click at [709, 232] on label "Id Conto" at bounding box center [803, 229] width 299 height 12
click at [649, 232] on input "Id Conto" at bounding box center [644, 231] width 9 height 9
checkbox input "true"
click at [931, 459] on button "Done" at bounding box center [923, 455] width 35 height 19
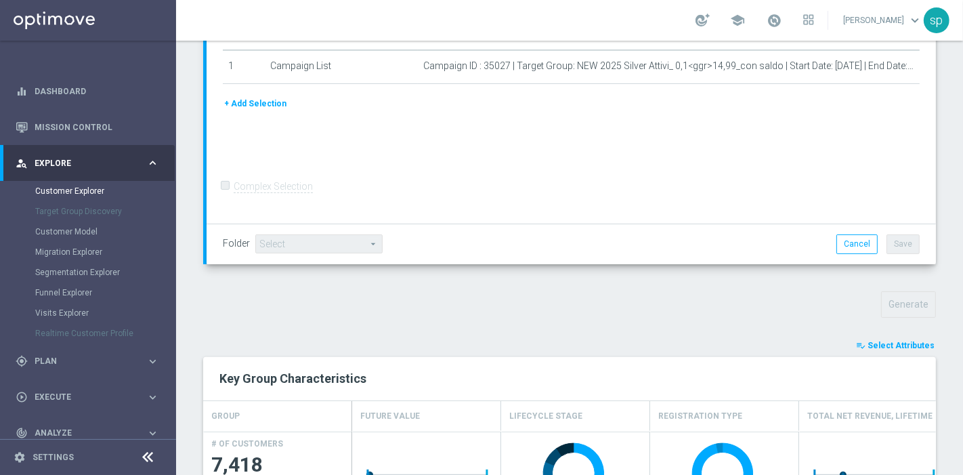
type input "Search"
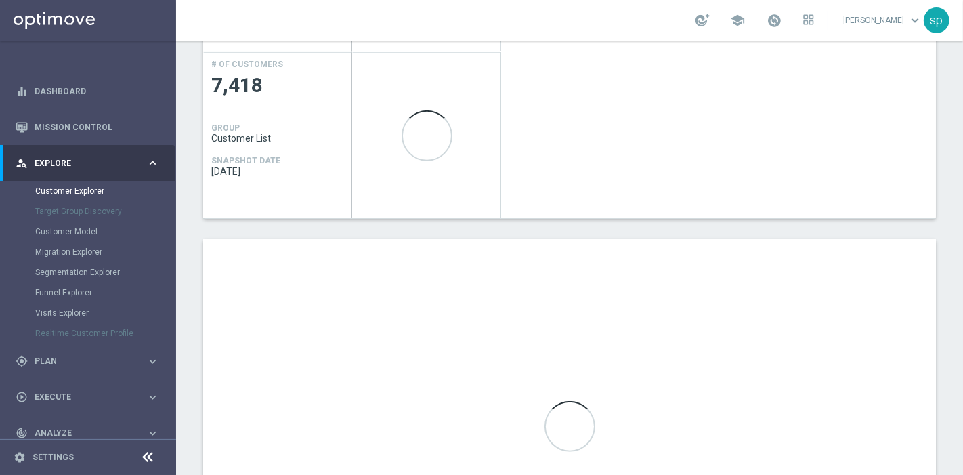
scroll to position [789, 0]
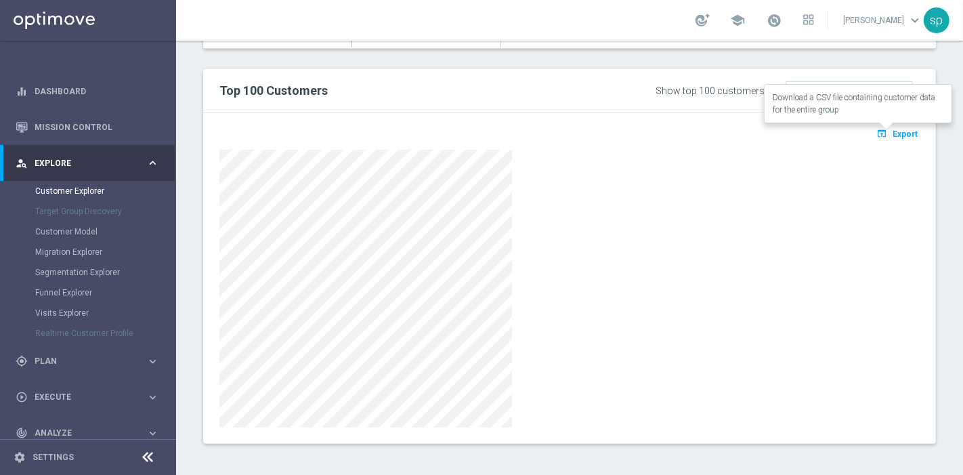
click at [894, 133] on span "Export" at bounding box center [904, 133] width 25 height 9
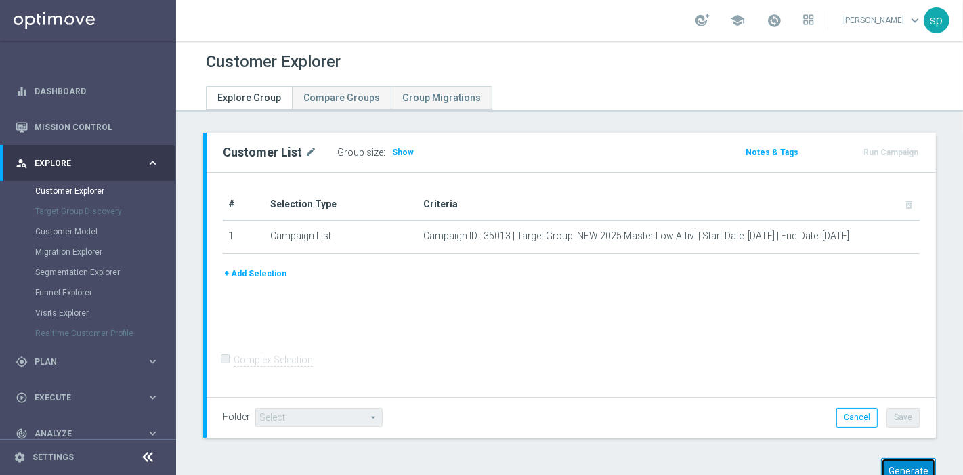
click at [907, 464] on button "Generate" at bounding box center [908, 471] width 55 height 26
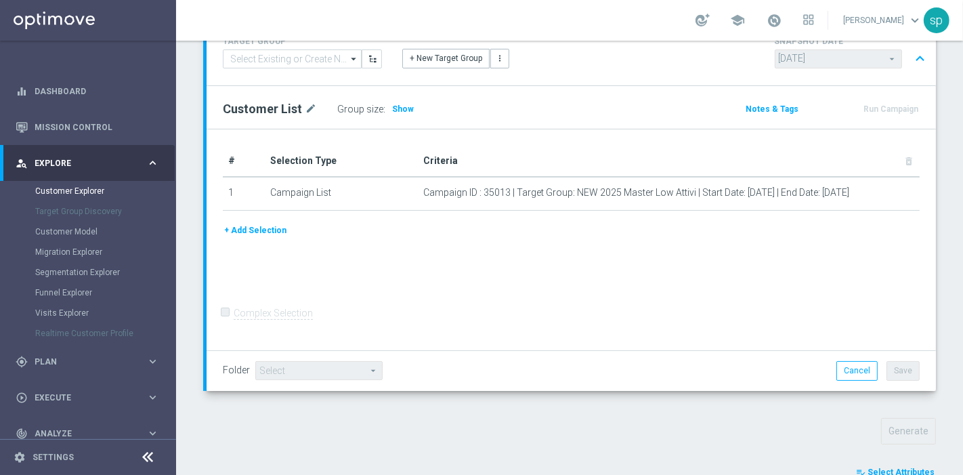
scroll to position [493, 0]
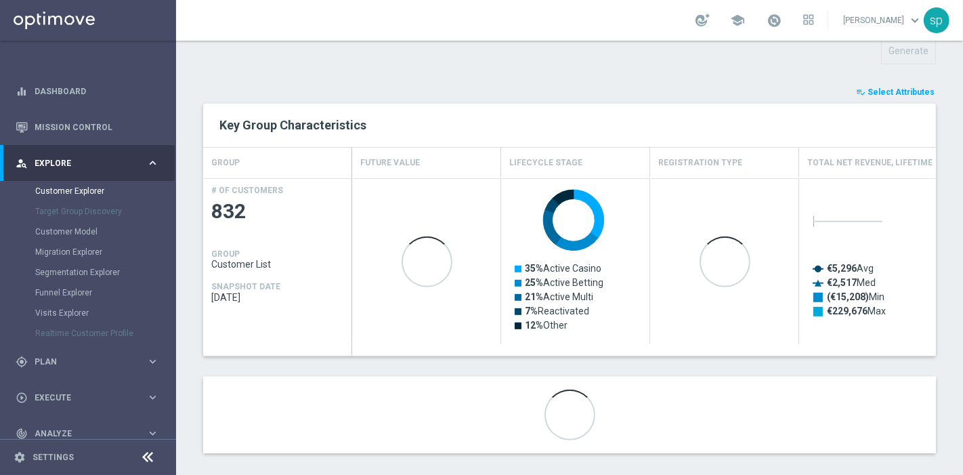
click at [906, 87] on span "Select Attributes" at bounding box center [900, 91] width 67 height 9
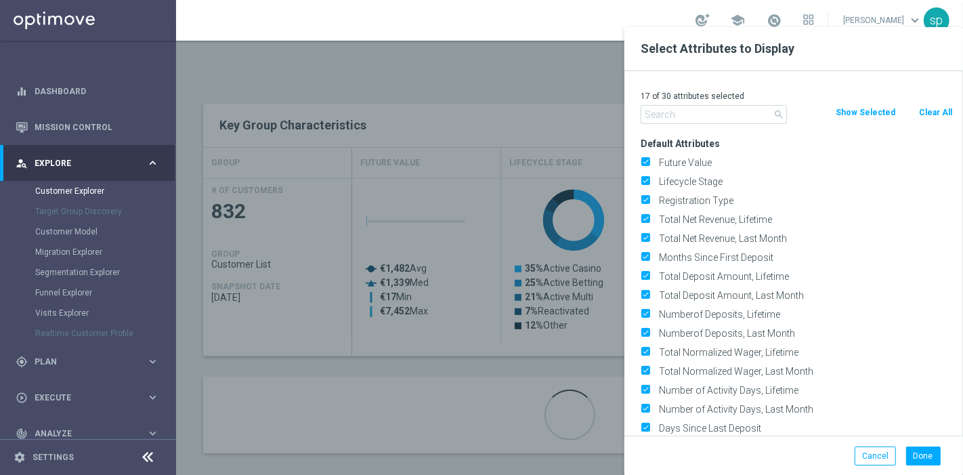
click at [946, 114] on button "Clear All" at bounding box center [935, 112] width 36 height 15
checkbox input "false"
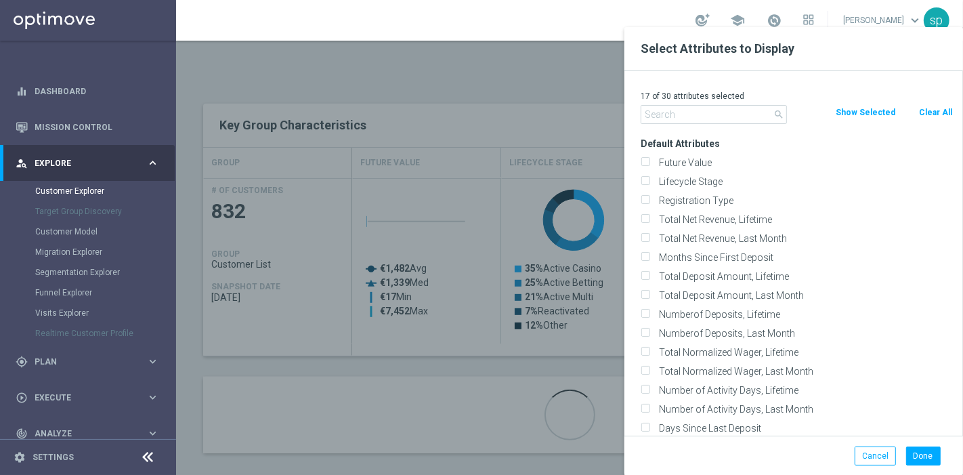
checkbox input "false"
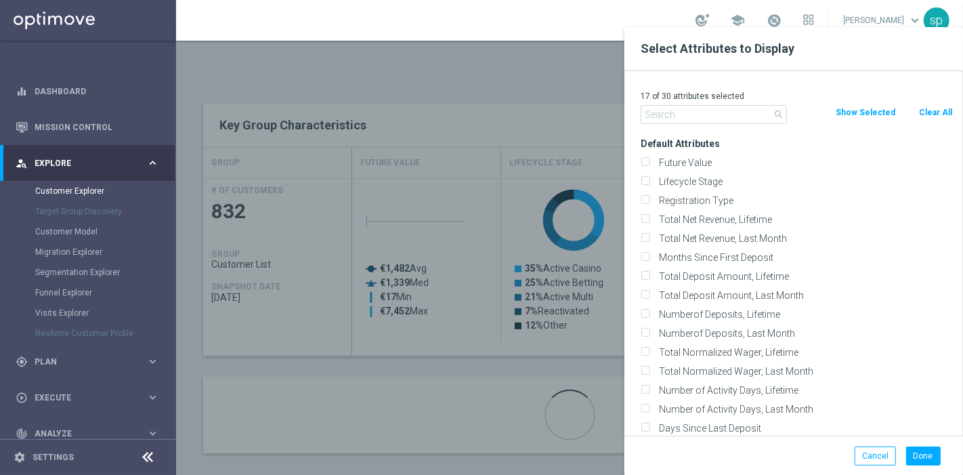
checkbox input "false"
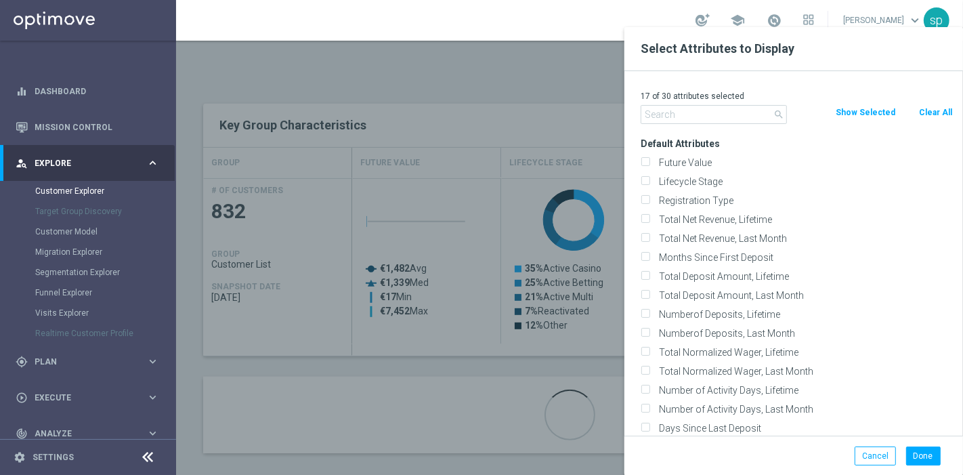
checkbox input "false"
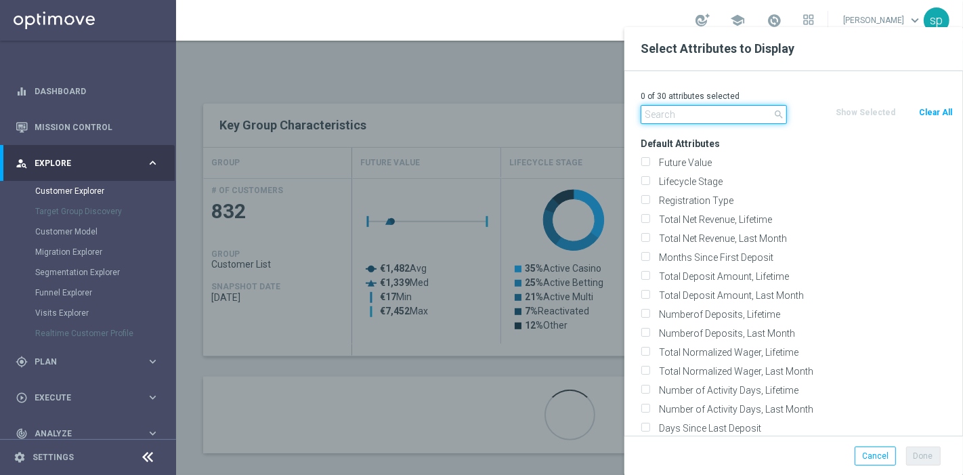
click at [692, 120] on input "text" at bounding box center [713, 114] width 146 height 19
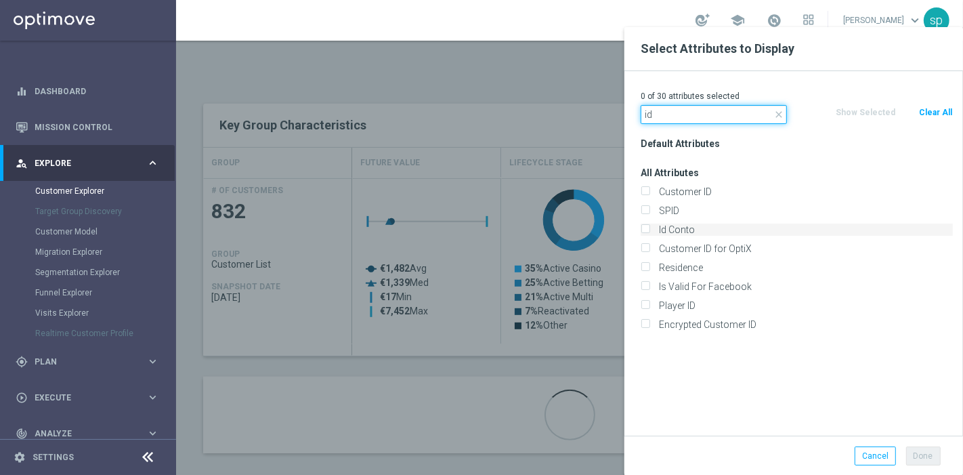
type input "id"
click at [698, 226] on label "Id Conto" at bounding box center [803, 229] width 299 height 12
click at [649, 227] on input "Id Conto" at bounding box center [644, 231] width 9 height 9
checkbox input "true"
click at [925, 456] on button "Done" at bounding box center [923, 455] width 35 height 19
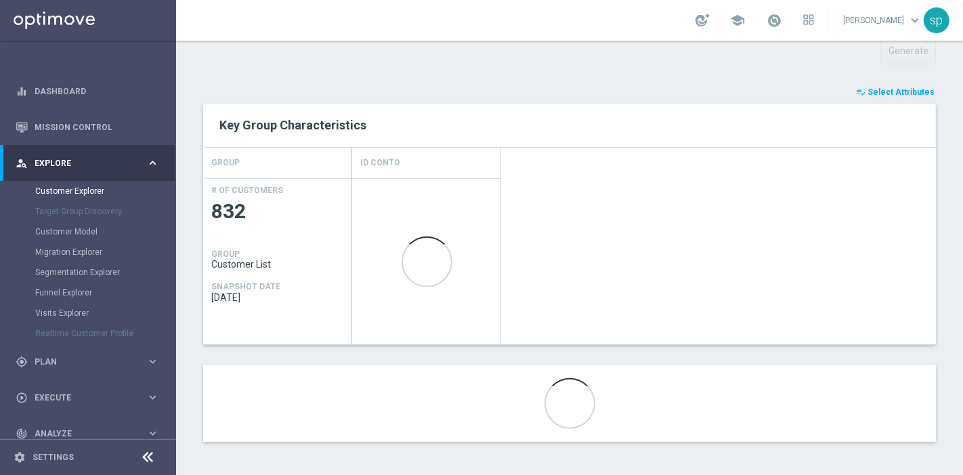
scroll to position [491, 0]
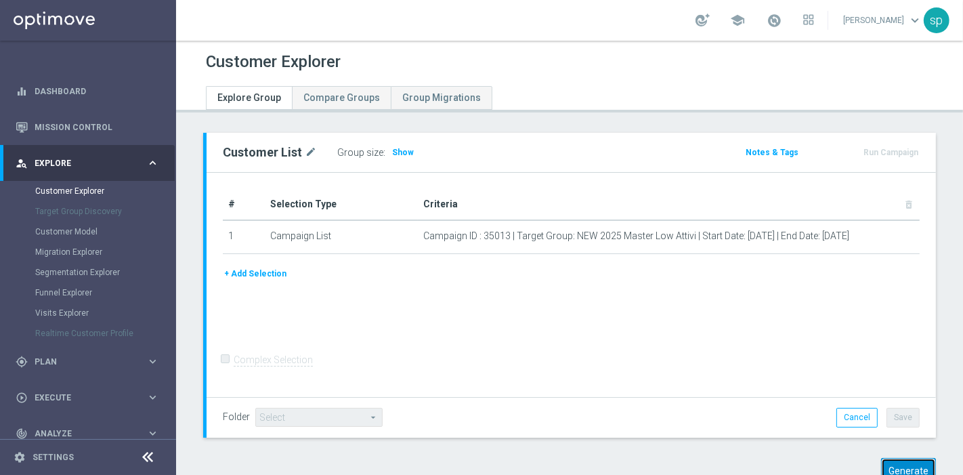
click at [905, 464] on button "Generate" at bounding box center [908, 471] width 55 height 26
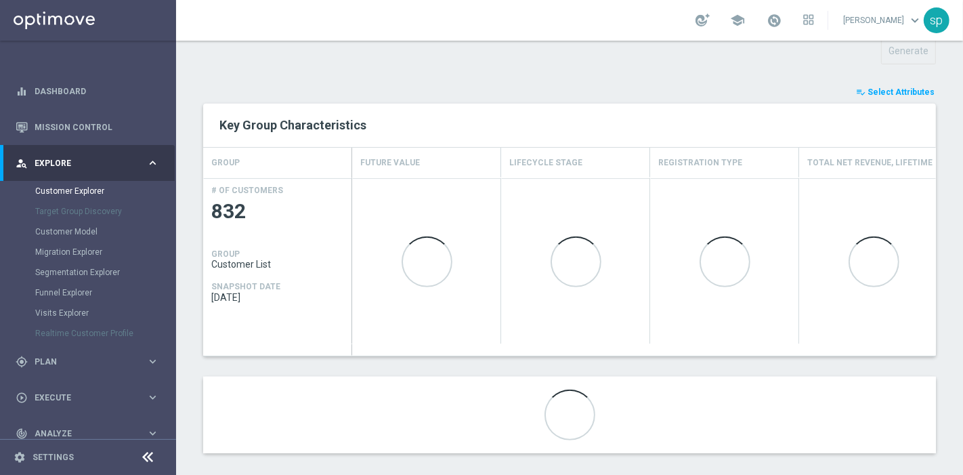
scroll to position [502, 0]
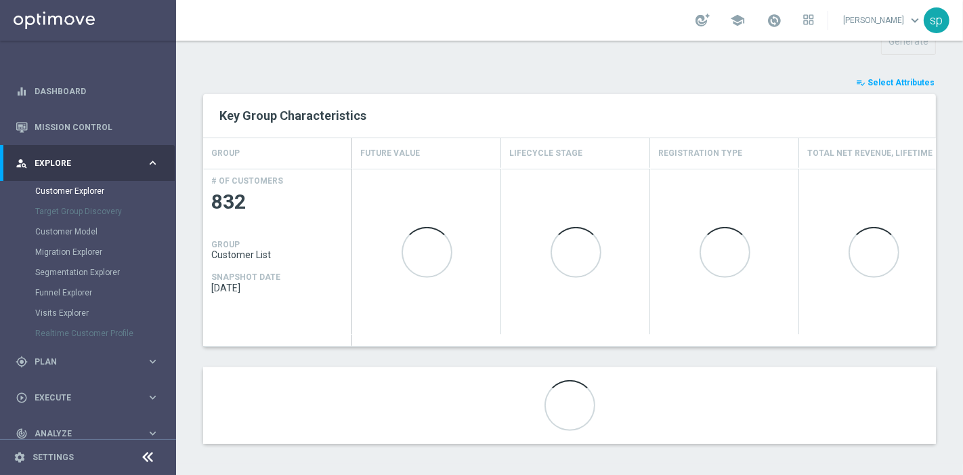
click at [885, 89] on div "playlist_add_check Select Attributes Key Group Characteristics GROUP Future Val…" at bounding box center [569, 259] width 732 height 368
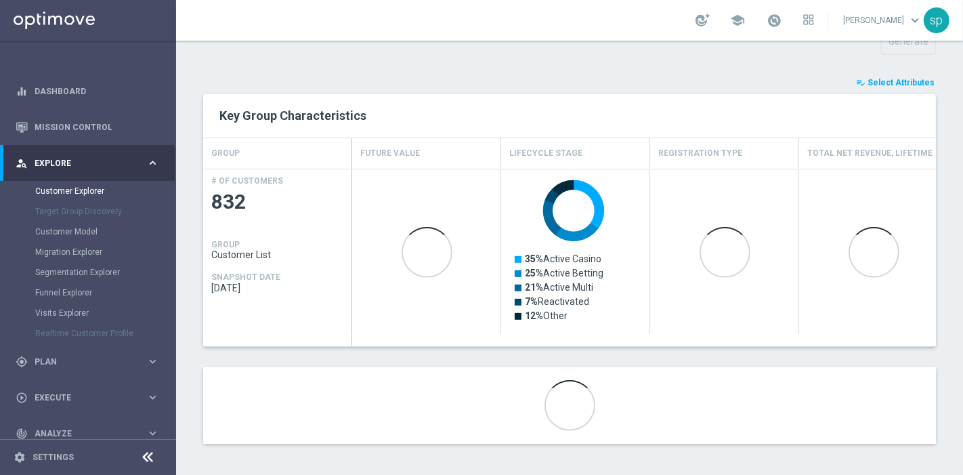
click at [899, 80] on span "Select Attributes" at bounding box center [900, 82] width 67 height 9
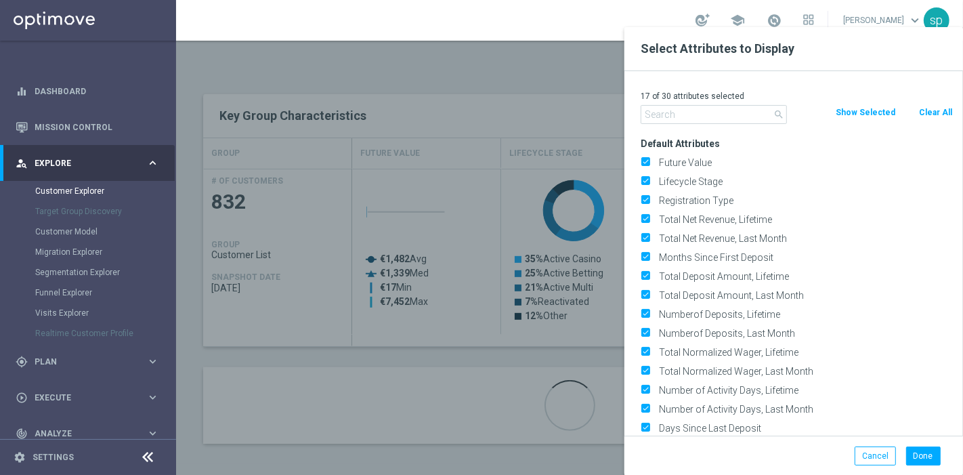
click at [927, 109] on button "Clear All" at bounding box center [935, 112] width 36 height 15
checkbox input "false"
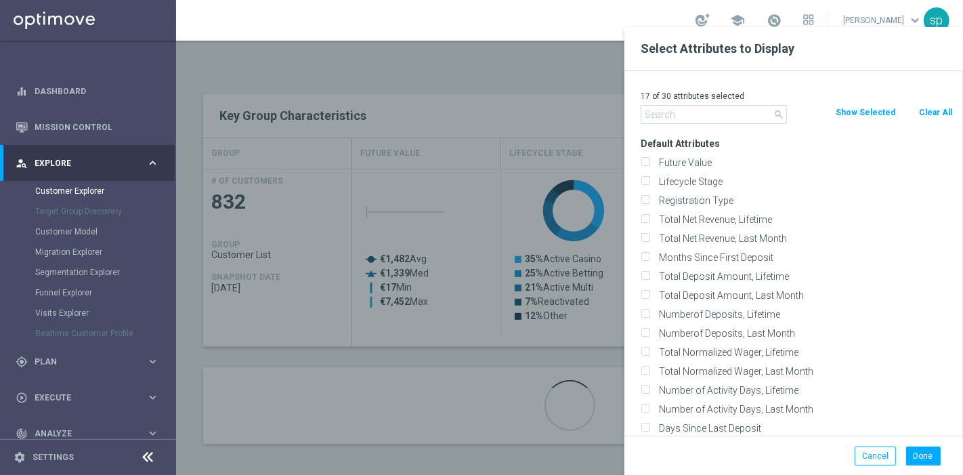
checkbox input "false"
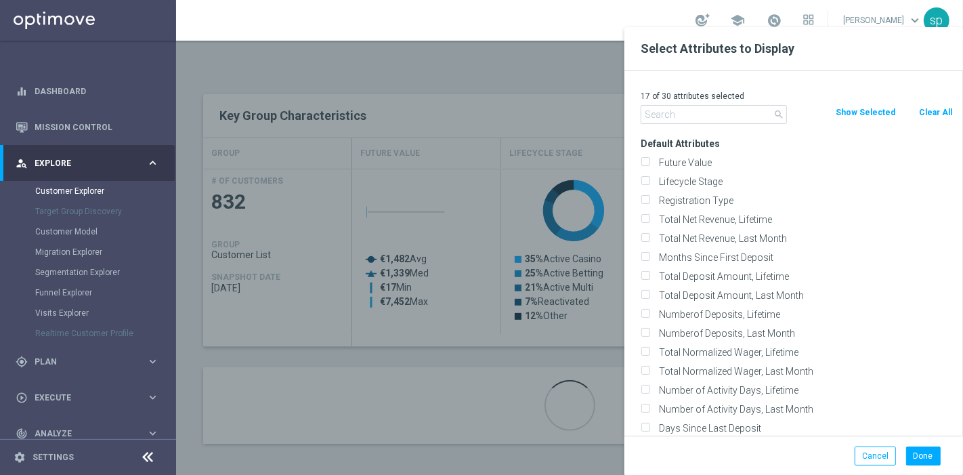
checkbox input "false"
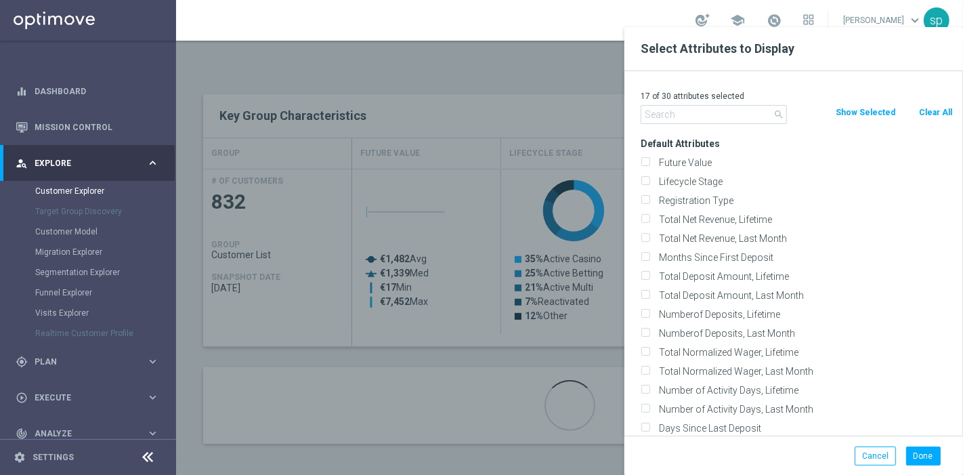
checkbox input "false"
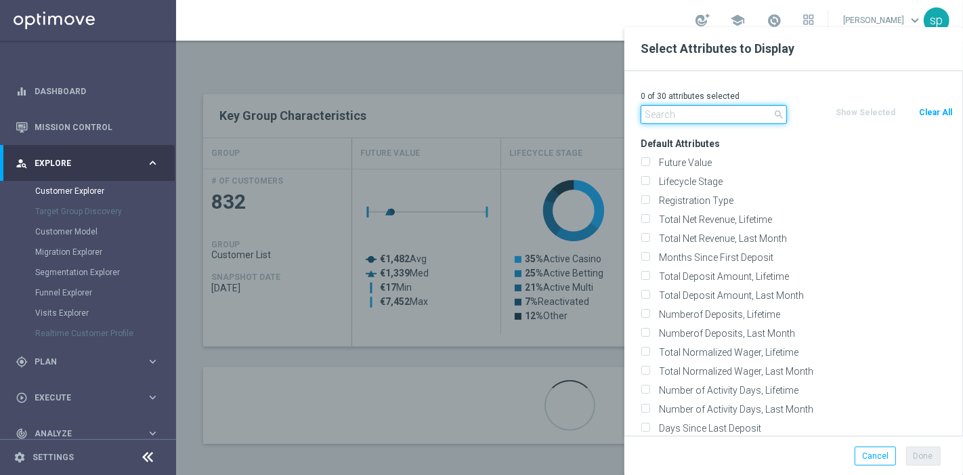
click at [680, 115] on input "text" at bounding box center [713, 114] width 146 height 19
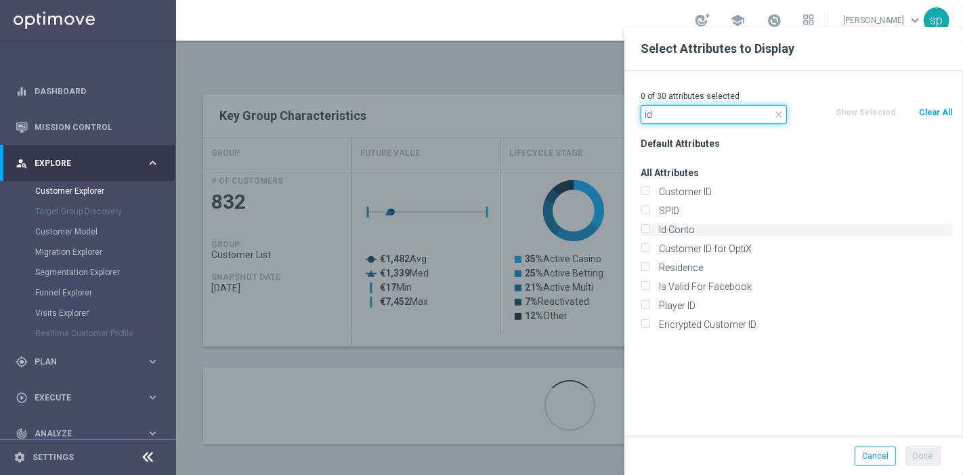
type input "id"
click at [704, 225] on label "Id Conto" at bounding box center [803, 229] width 299 height 12
click at [649, 227] on input "Id Conto" at bounding box center [644, 231] width 9 height 9
checkbox input "true"
click at [934, 452] on button "Done" at bounding box center [923, 455] width 35 height 19
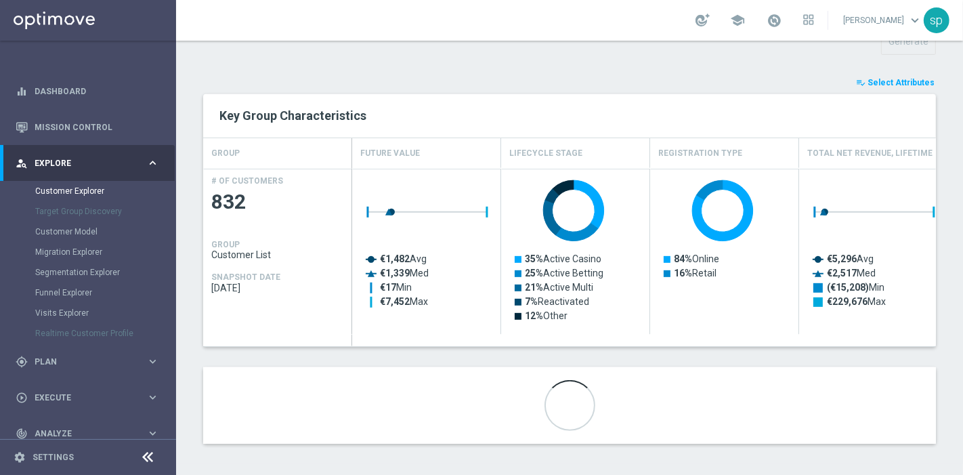
scroll to position [491, 0]
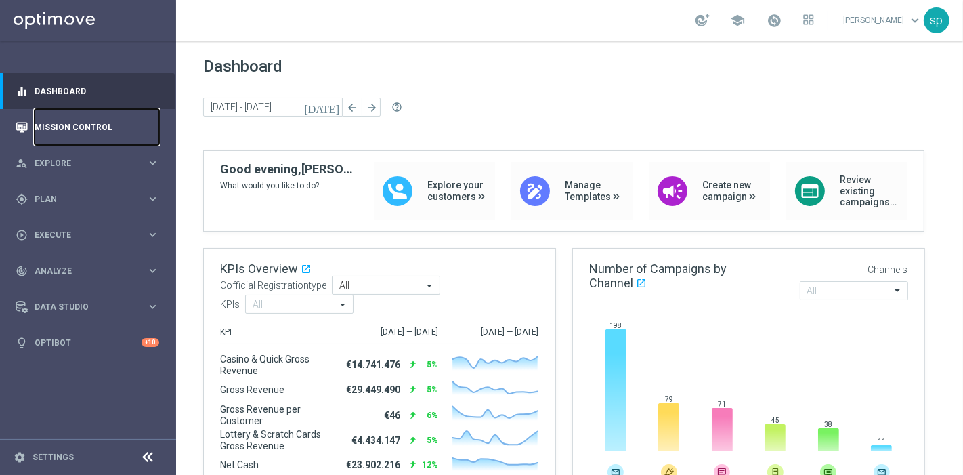
click at [81, 116] on link "Mission Control" at bounding box center [97, 127] width 125 height 36
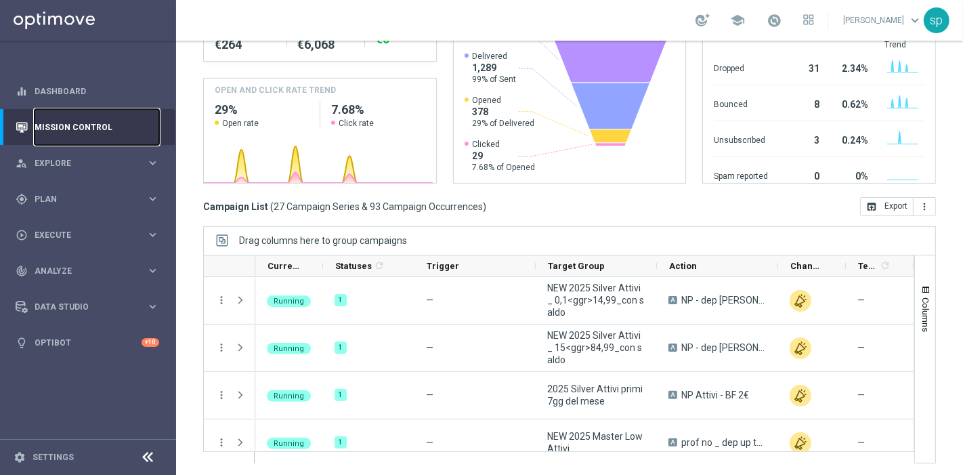
scroll to position [19, 0]
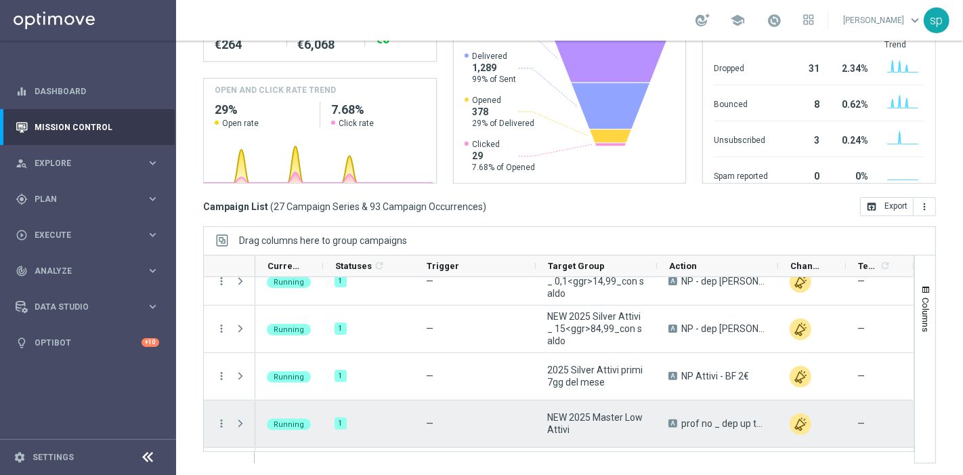
click at [238, 419] on span "Press SPACE to select this row." at bounding box center [240, 423] width 12 height 11
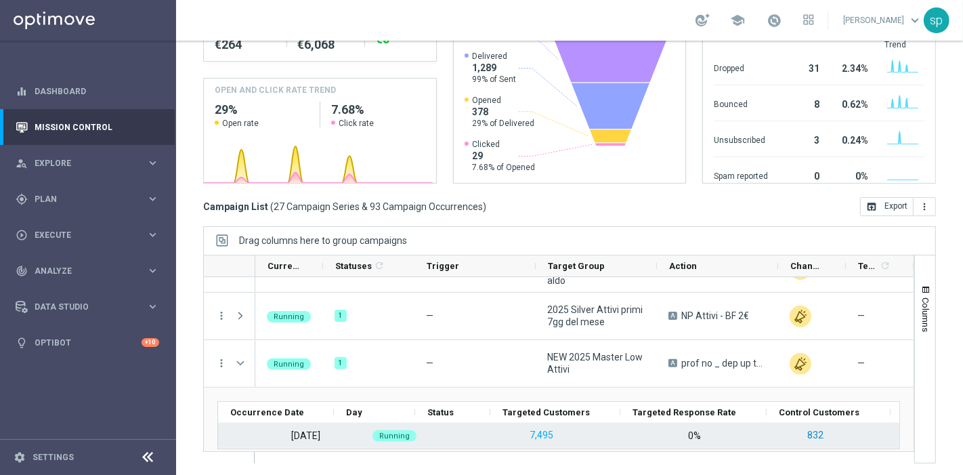
scroll to position [0, 54]
click at [873, 434] on div "[DATE] Running 7,495 0% 832 — —" at bounding box center [612, 435] width 896 height 24
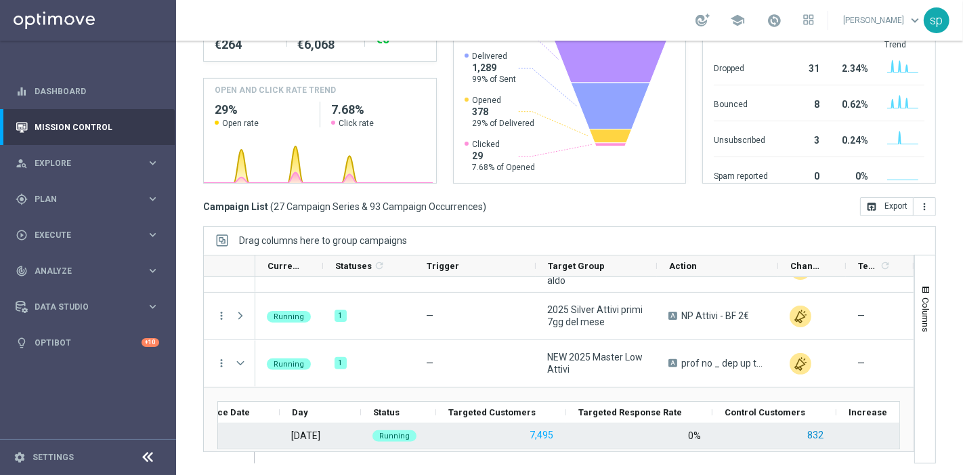
click at [814, 428] on button "832" at bounding box center [815, 434] width 19 height 17
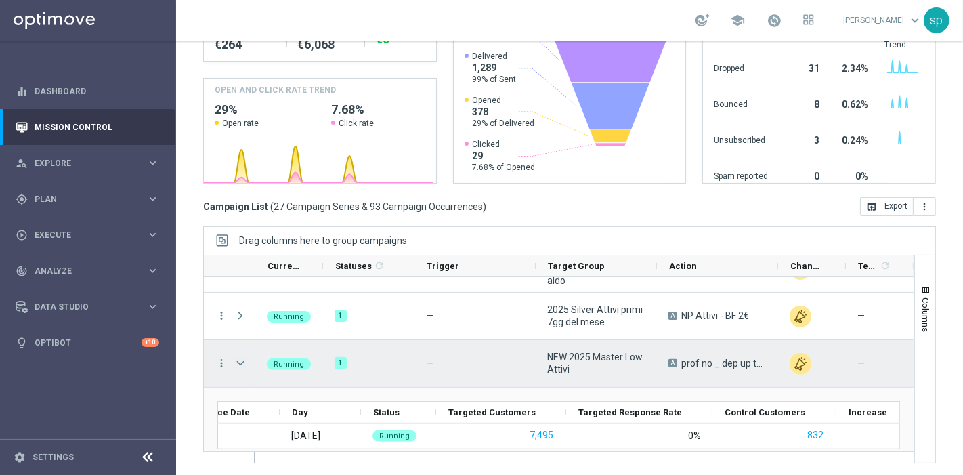
click at [237, 360] on span "Press SPACE to select this row." at bounding box center [240, 362] width 12 height 11
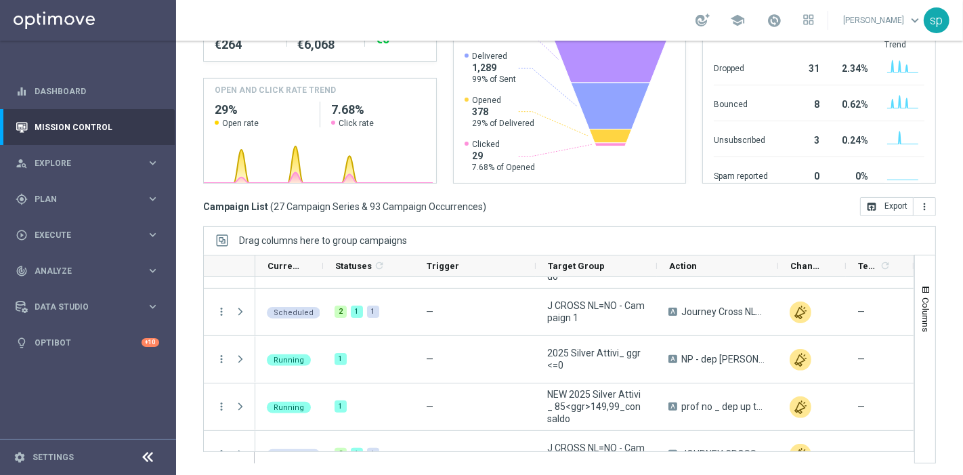
scroll to position [234, 0]
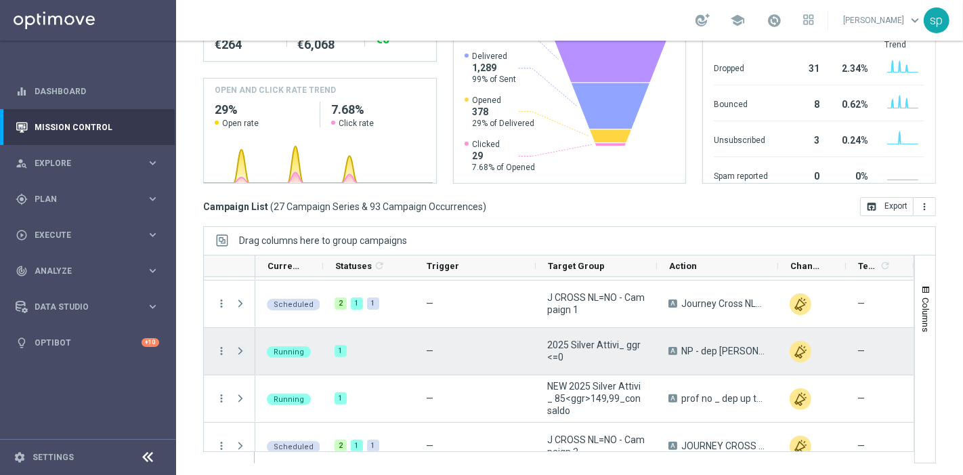
click at [238, 345] on span at bounding box center [240, 350] width 12 height 11
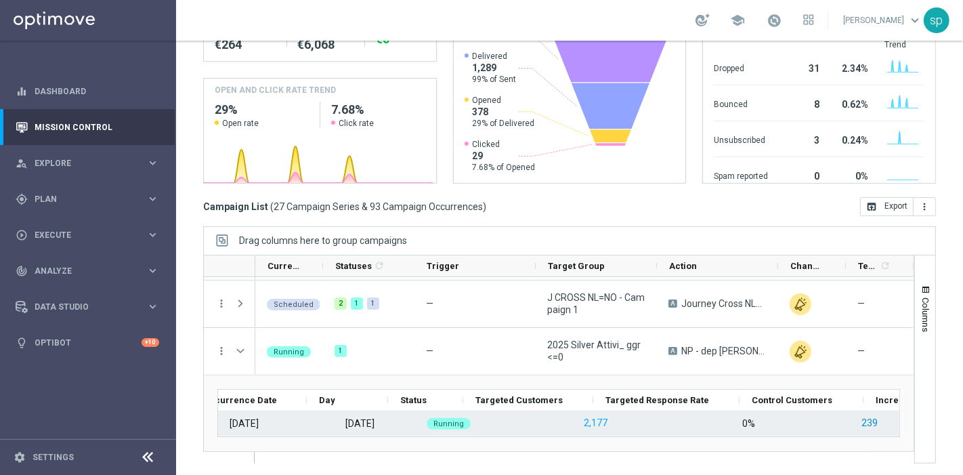
click at [872, 418] on div "[DATE] Running 2,177 0% 239 — —" at bounding box center [666, 423] width 896 height 24
click at [843, 420] on button "239" at bounding box center [842, 422] width 19 height 17
click at [840, 423] on button "239" at bounding box center [842, 422] width 19 height 17
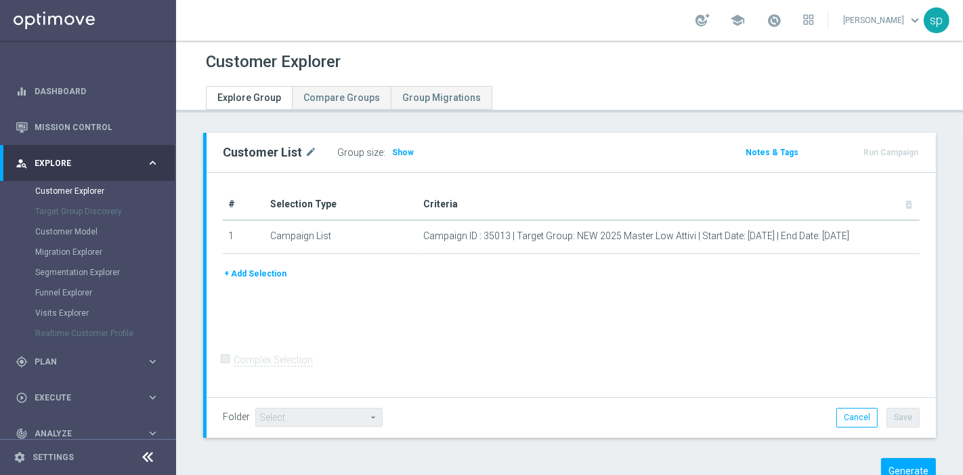
scroll to position [42, 0]
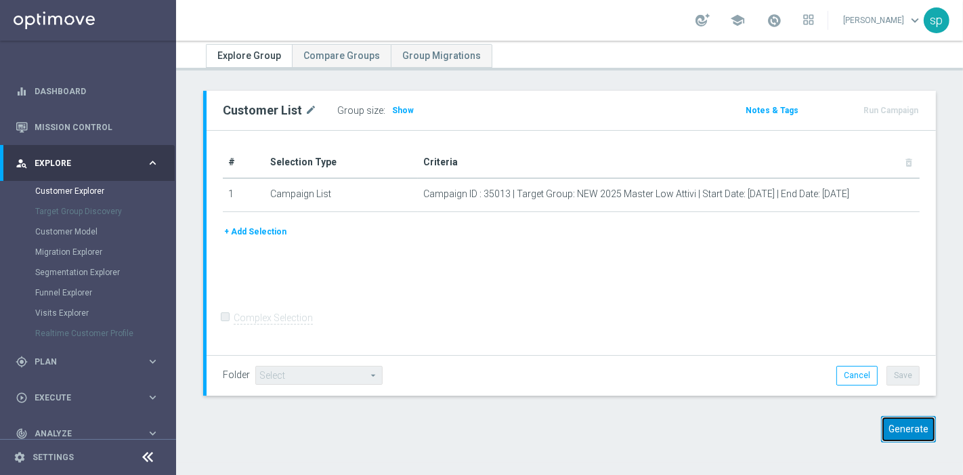
click at [904, 434] on button "Generate" at bounding box center [908, 429] width 55 height 26
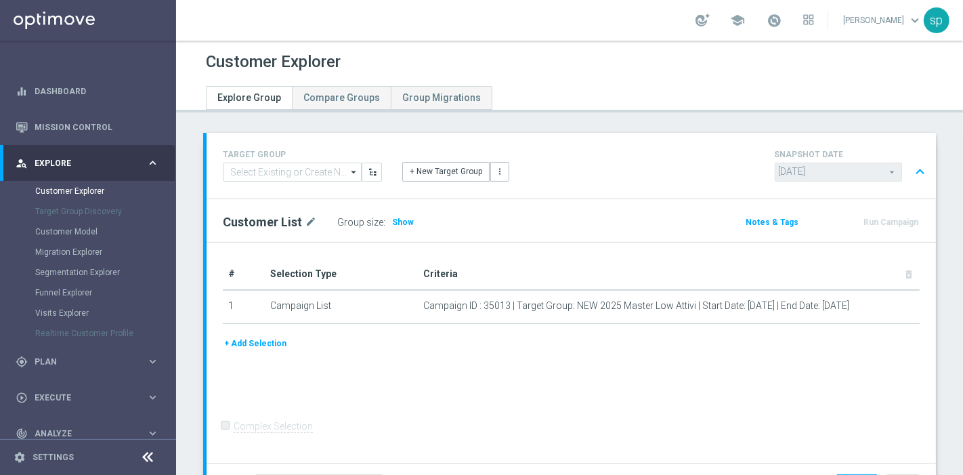
scroll to position [379, 0]
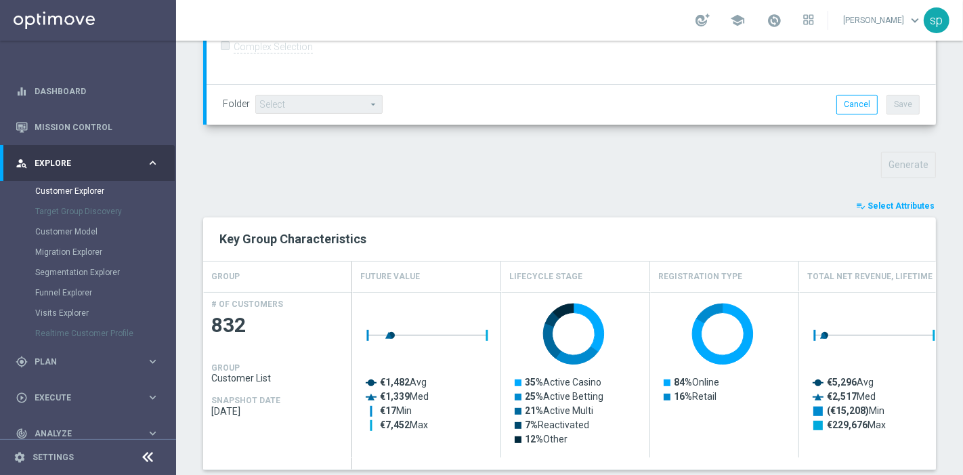
click at [918, 201] on span "Select Attributes" at bounding box center [900, 205] width 67 height 9
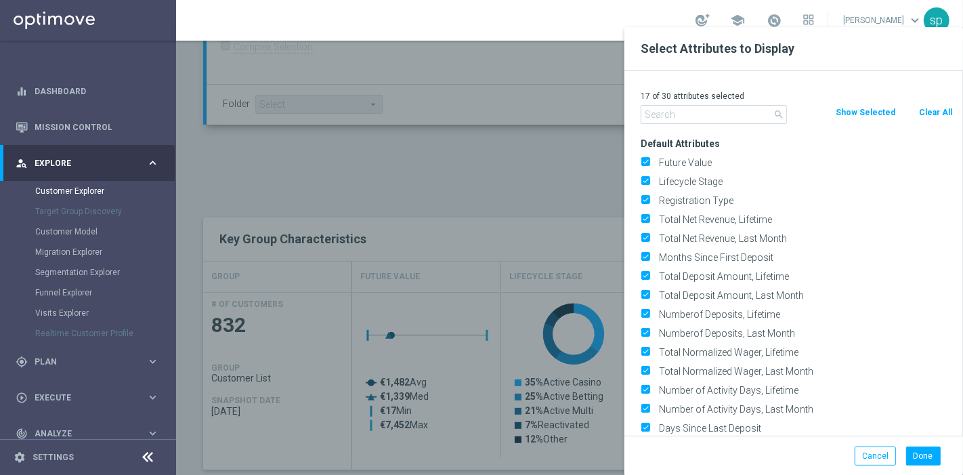
click at [938, 105] on button "Clear All" at bounding box center [935, 112] width 36 height 15
checkbox input "false"
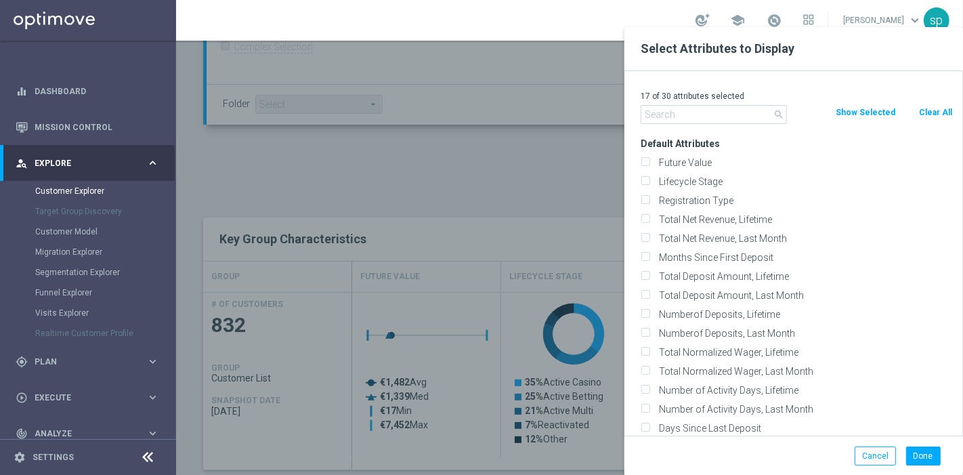
checkbox input "false"
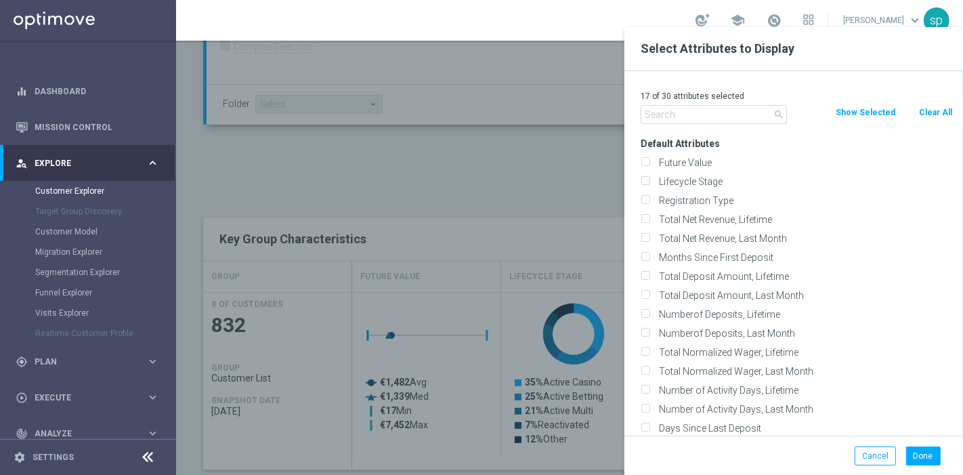
checkbox input "false"
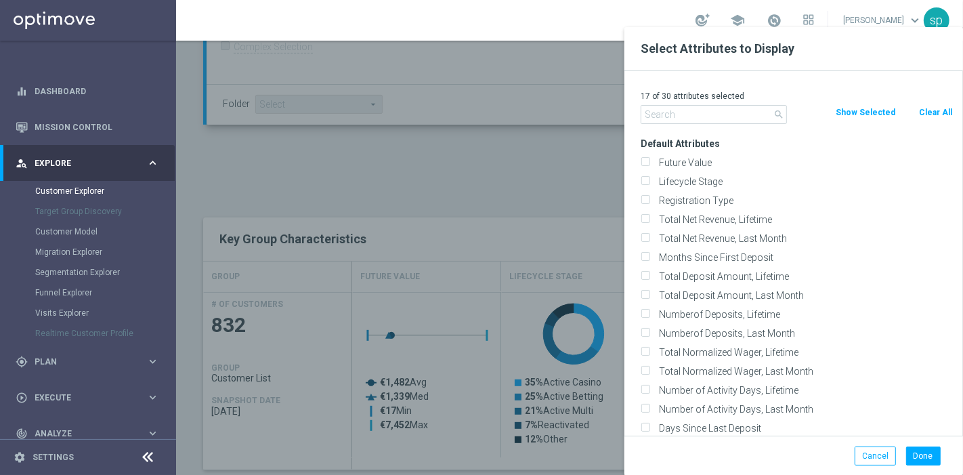
checkbox input "false"
click at [702, 110] on input "text" at bounding box center [713, 114] width 146 height 19
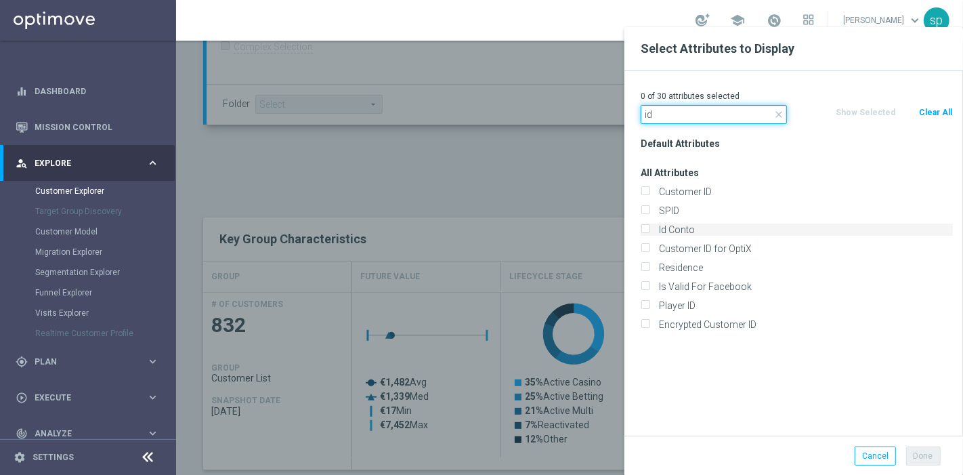
type input "id"
click at [711, 229] on label "Id Conto" at bounding box center [803, 229] width 299 height 12
click at [649, 229] on input "Id Conto" at bounding box center [644, 231] width 9 height 9
checkbox input "true"
click at [927, 456] on button "Done" at bounding box center [923, 455] width 35 height 19
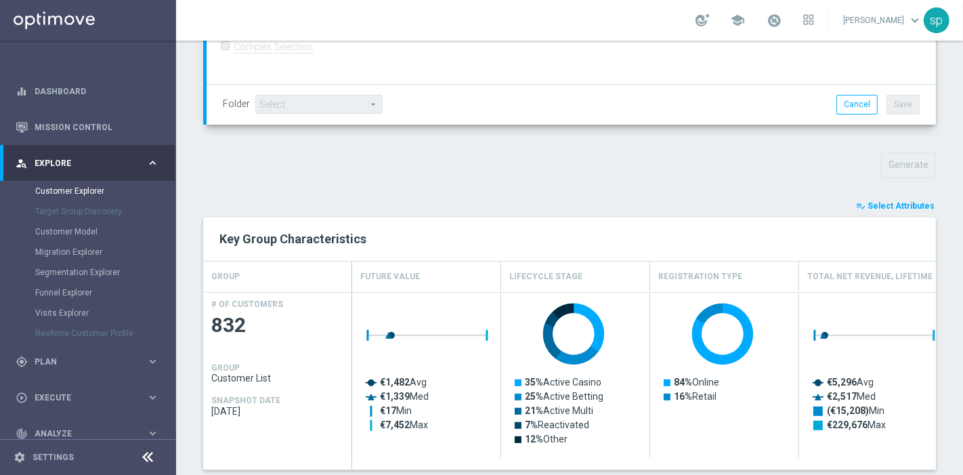
type input "Search"
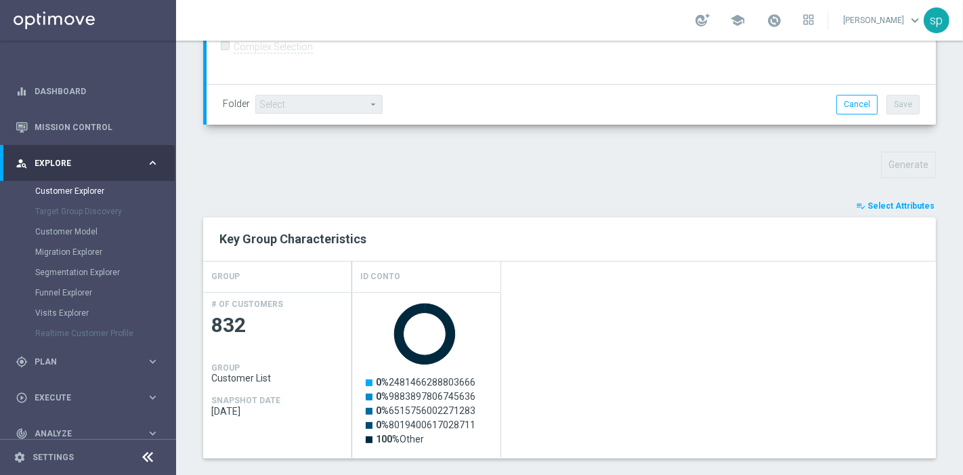
scroll to position [759, 0]
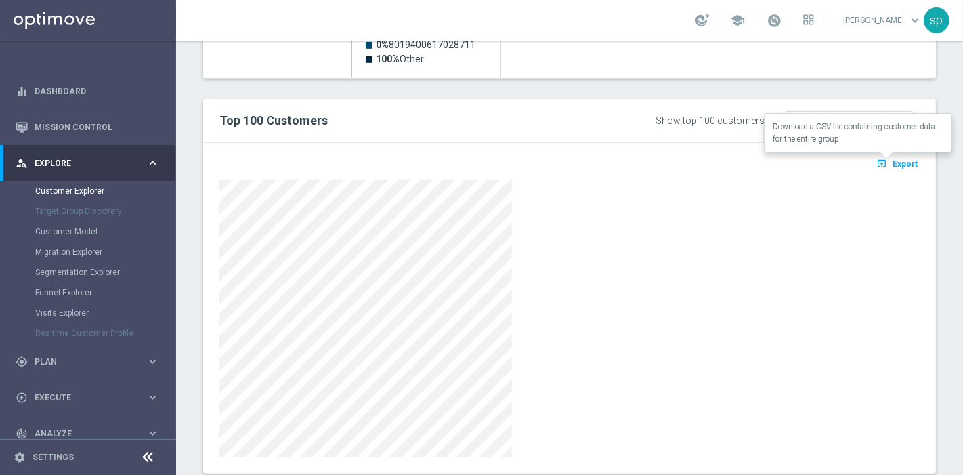
click at [900, 161] on span "Export" at bounding box center [904, 163] width 25 height 9
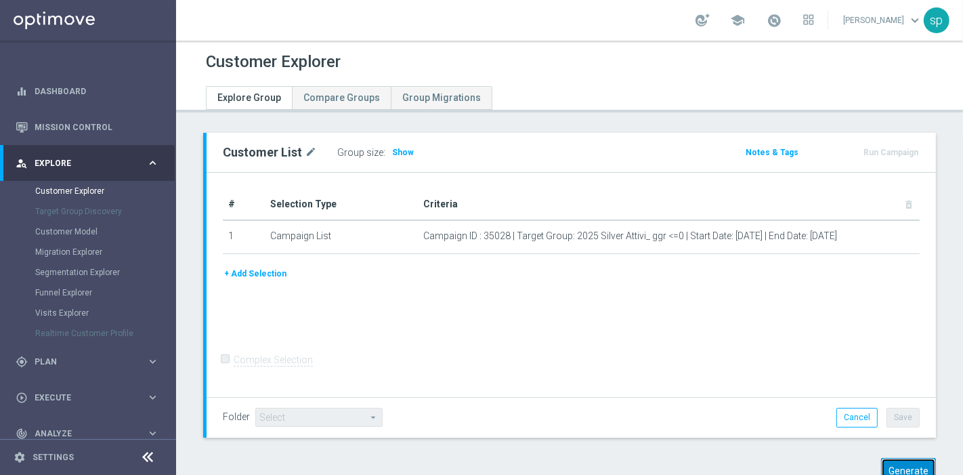
click at [915, 462] on button "Generate" at bounding box center [908, 471] width 55 height 26
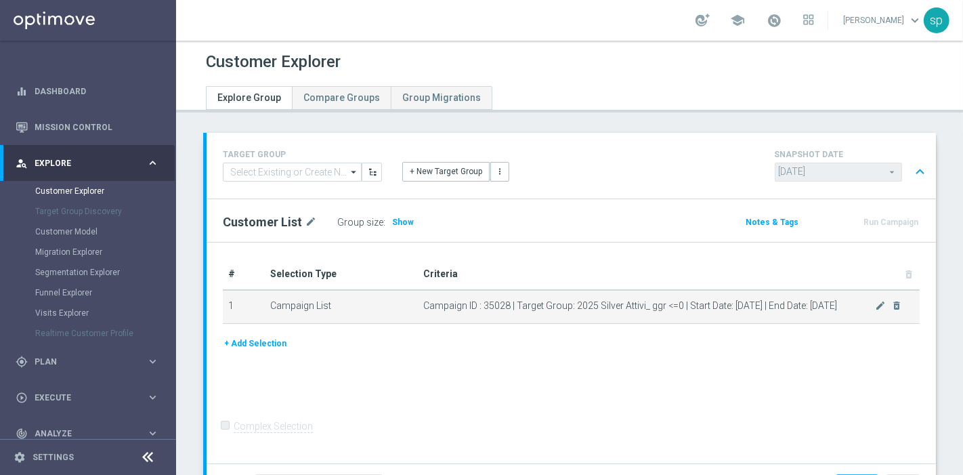
scroll to position [113, 0]
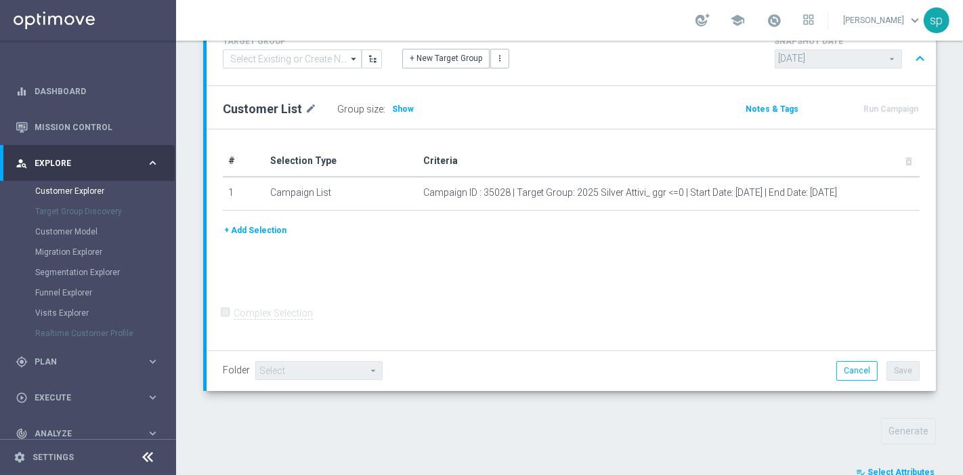
click at [912, 467] on span "Select Attributes" at bounding box center [900, 471] width 67 height 9
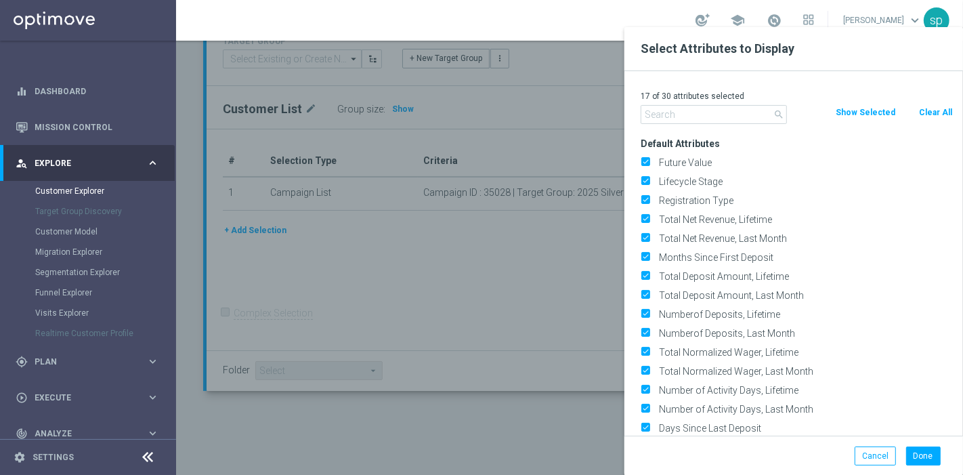
click at [925, 110] on button "Clear All" at bounding box center [935, 112] width 36 height 15
checkbox input "false"
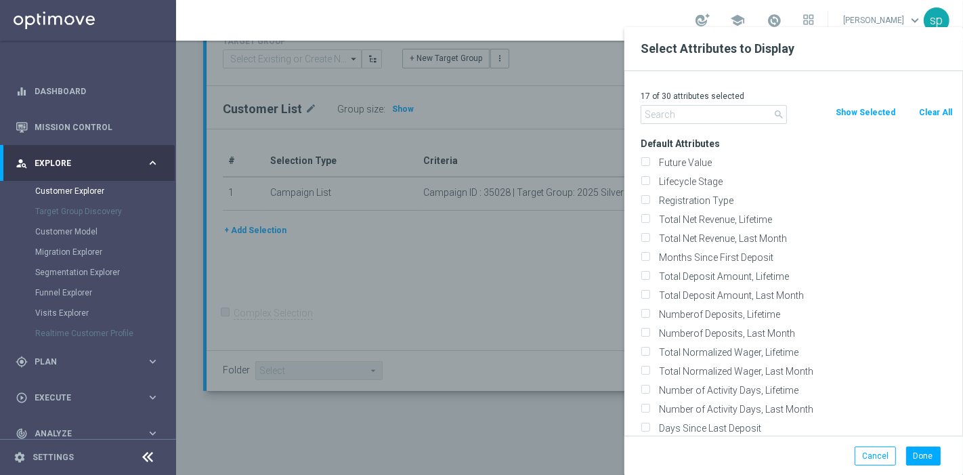
checkbox input "false"
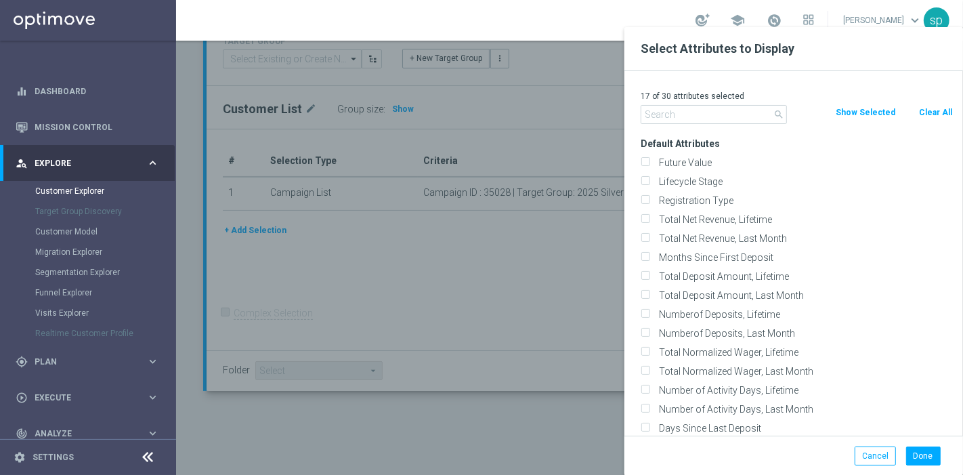
checkbox input "false"
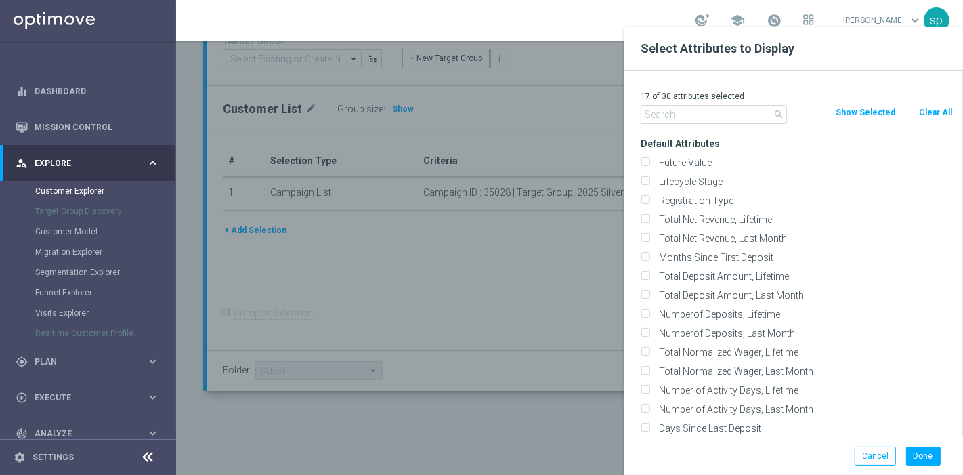
checkbox input "false"
click at [732, 117] on input "text" at bounding box center [713, 114] width 146 height 19
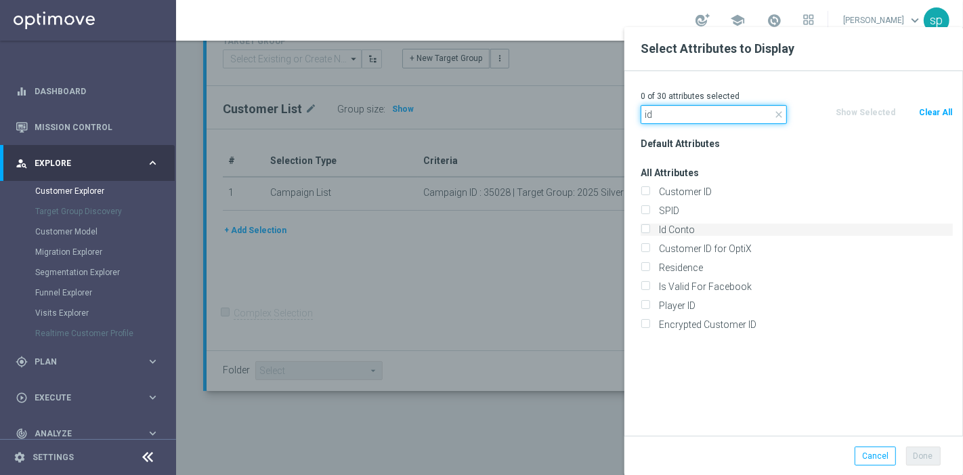
type input "id"
click at [739, 234] on label "Id Conto" at bounding box center [803, 229] width 299 height 12
click at [649, 234] on input "Id Conto" at bounding box center [644, 231] width 9 height 9
checkbox input "true"
click at [911, 451] on button "Done" at bounding box center [923, 455] width 35 height 19
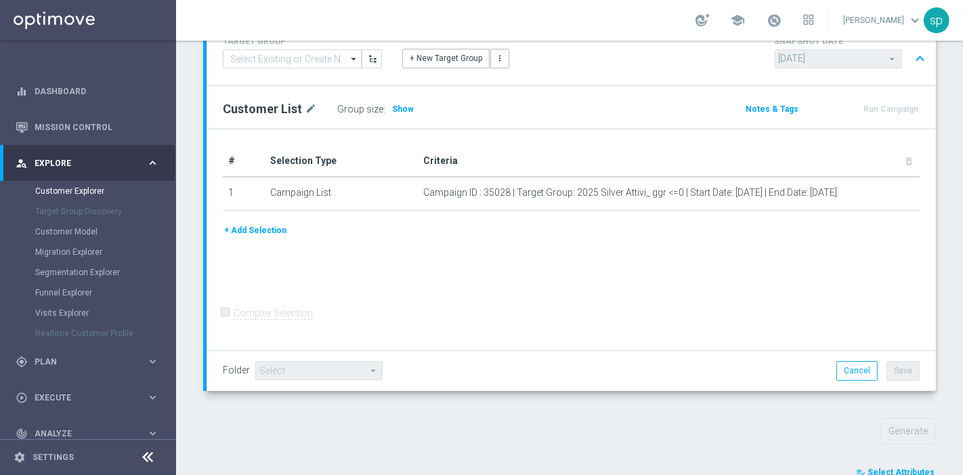
scroll to position [491, 0]
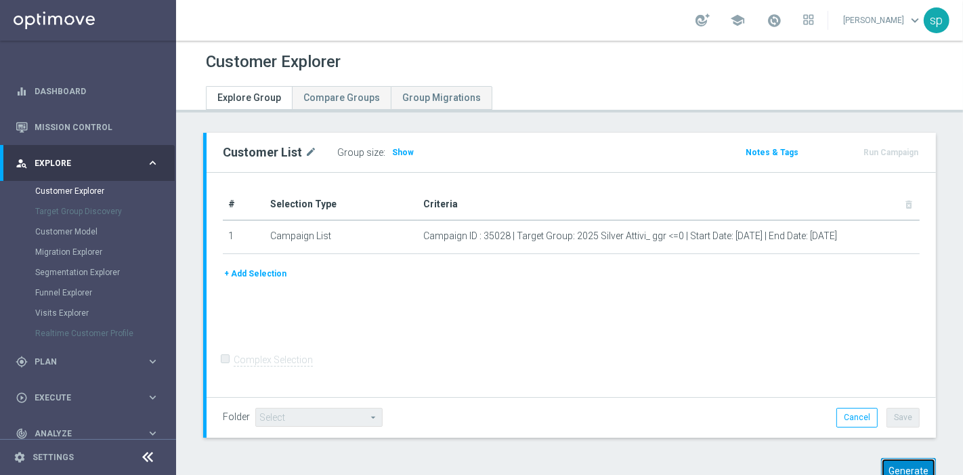
click at [915, 460] on button "Generate" at bounding box center [908, 471] width 55 height 26
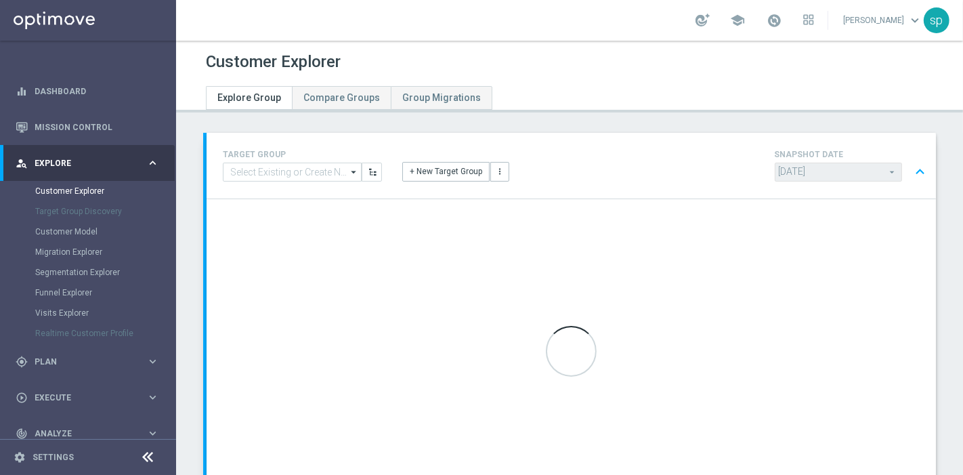
scroll to position [113, 0]
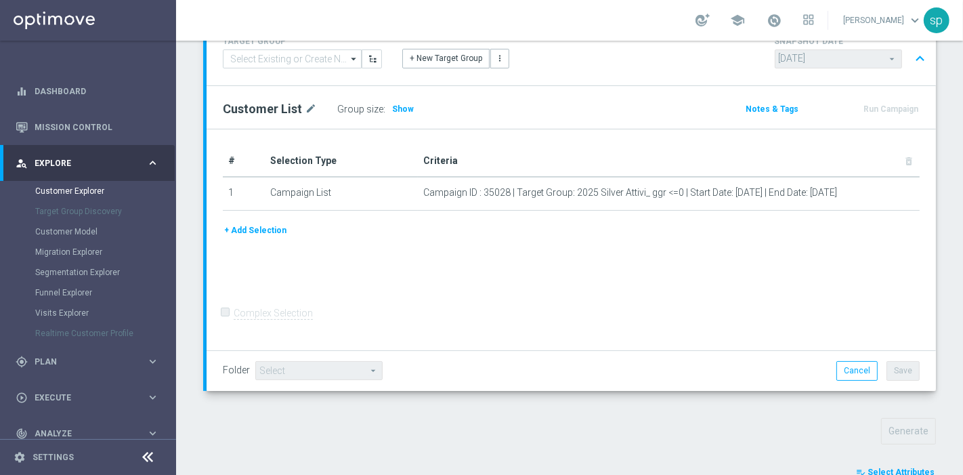
click at [892, 467] on span "Select Attributes" at bounding box center [900, 471] width 67 height 9
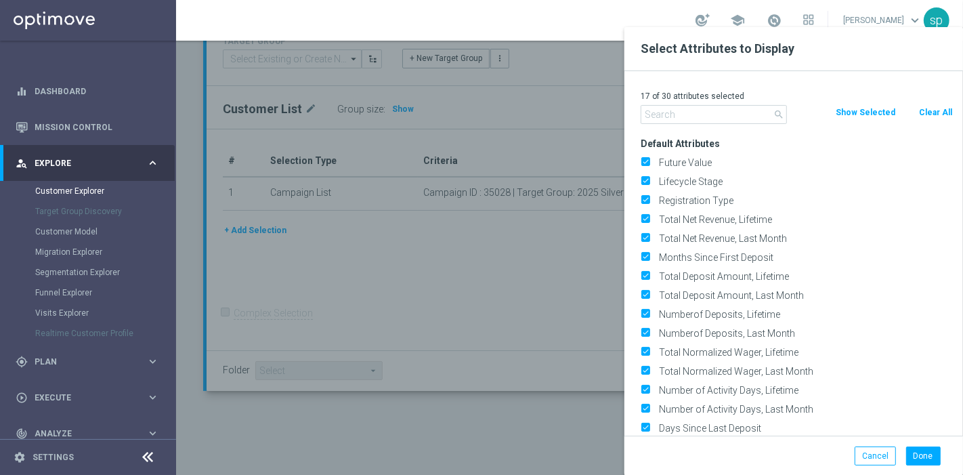
click at [938, 111] on button "Clear All" at bounding box center [935, 112] width 36 height 15
checkbox input "false"
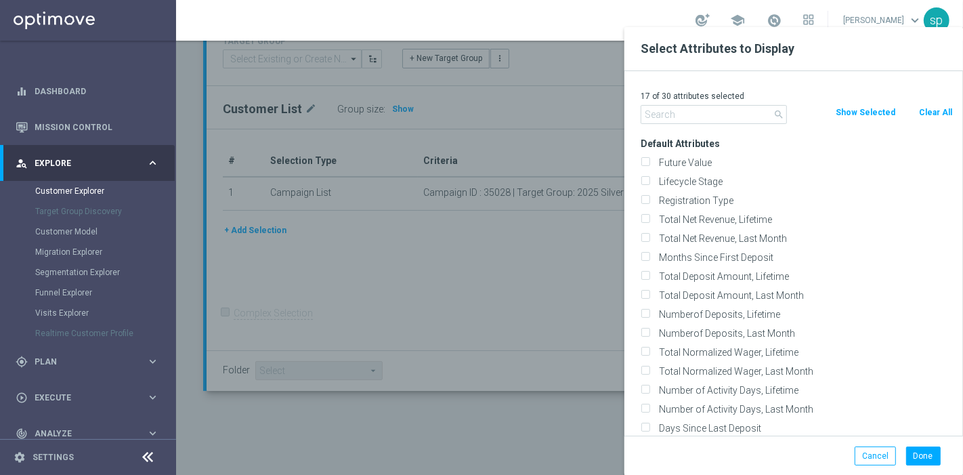
checkbox input "false"
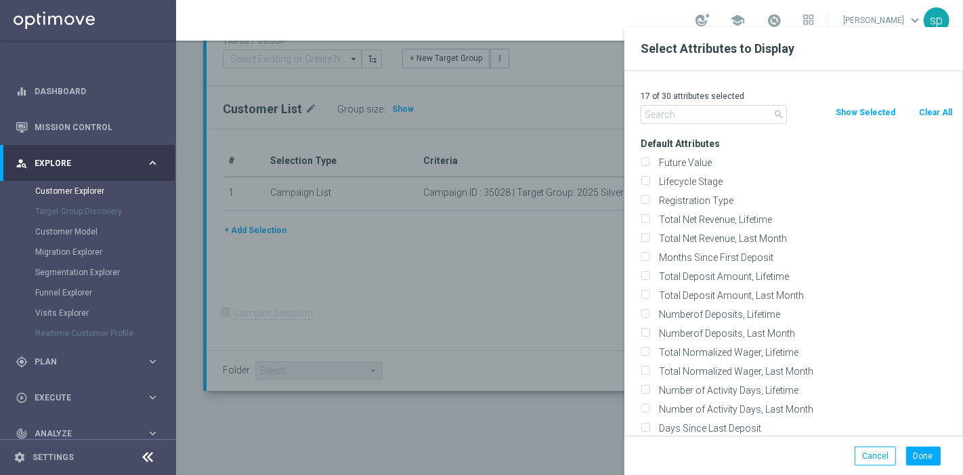
checkbox input "false"
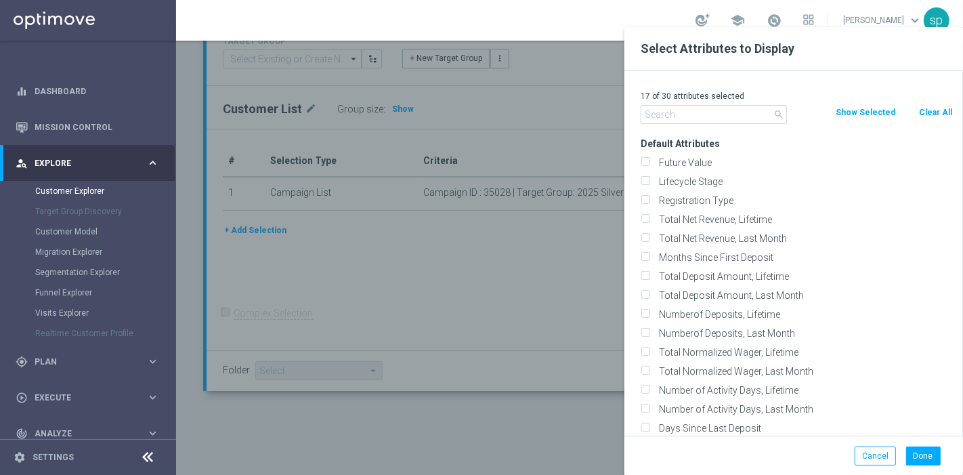
checkbox input "false"
click at [692, 120] on input "text" at bounding box center [713, 114] width 146 height 19
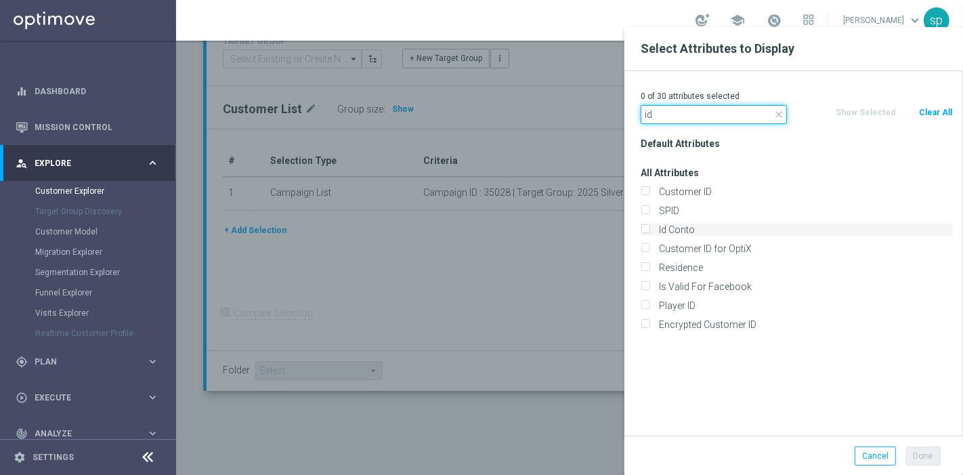
type input "id"
click at [713, 228] on label "Id Conto" at bounding box center [803, 229] width 299 height 12
click at [649, 228] on input "Id Conto" at bounding box center [644, 231] width 9 height 9
checkbox input "true"
click at [925, 452] on button "Done" at bounding box center [923, 455] width 35 height 19
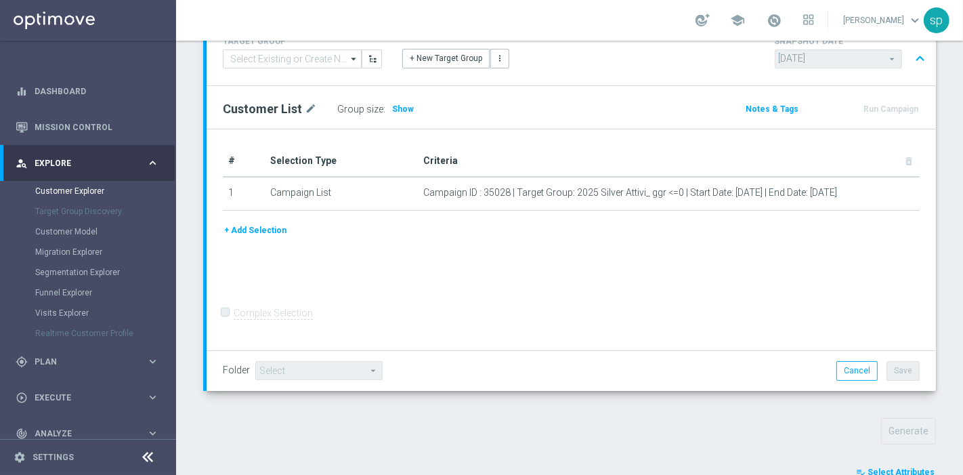
type input "Search"
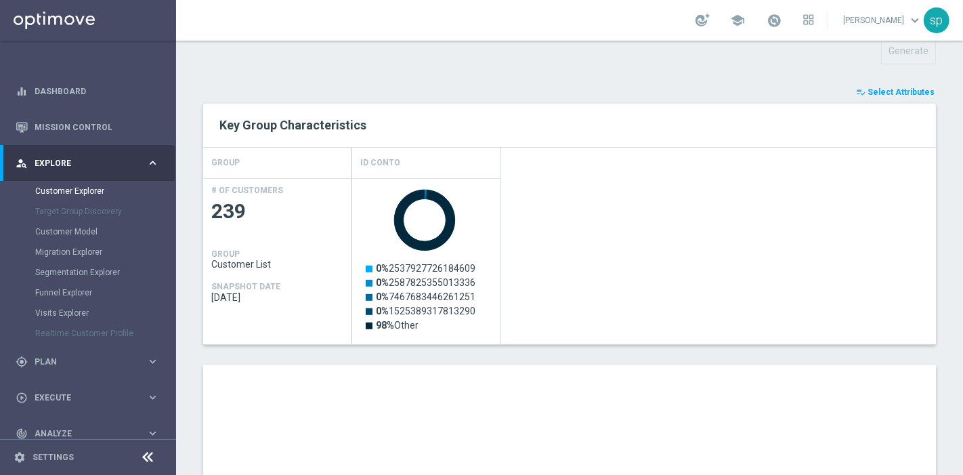
scroll to position [789, 0]
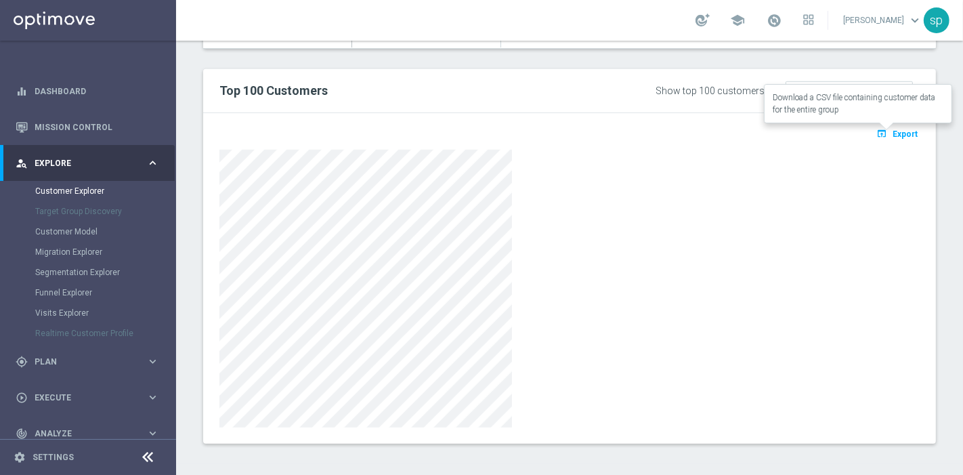
click at [902, 130] on span "Export" at bounding box center [904, 133] width 25 height 9
